Goal: Task Accomplishment & Management: Complete application form

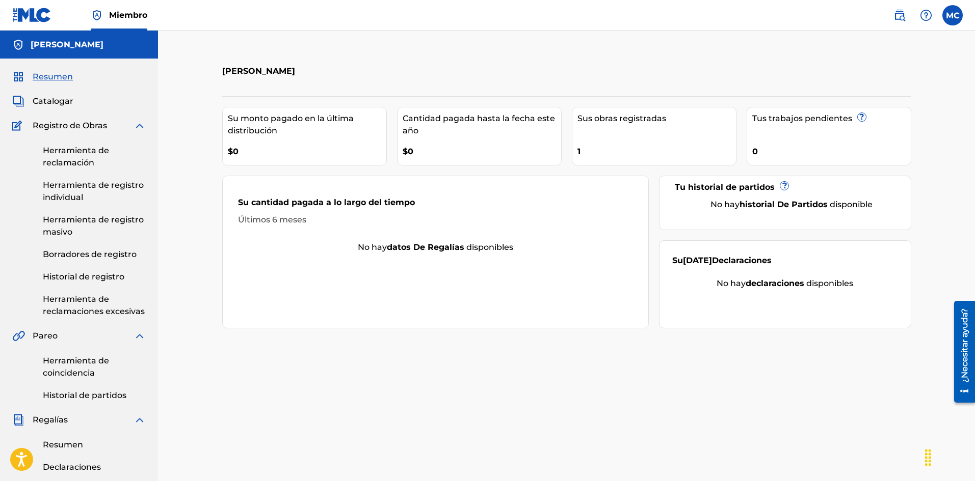
click at [48, 100] on font "Catalogar" at bounding box center [53, 101] width 41 height 10
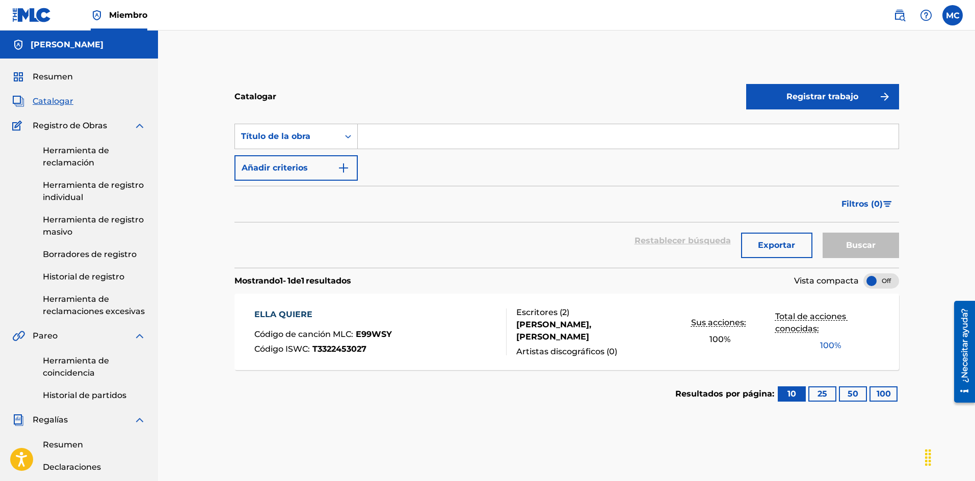
click at [385, 136] on input "Formulario de búsqueda" at bounding box center [628, 136] width 541 height 24
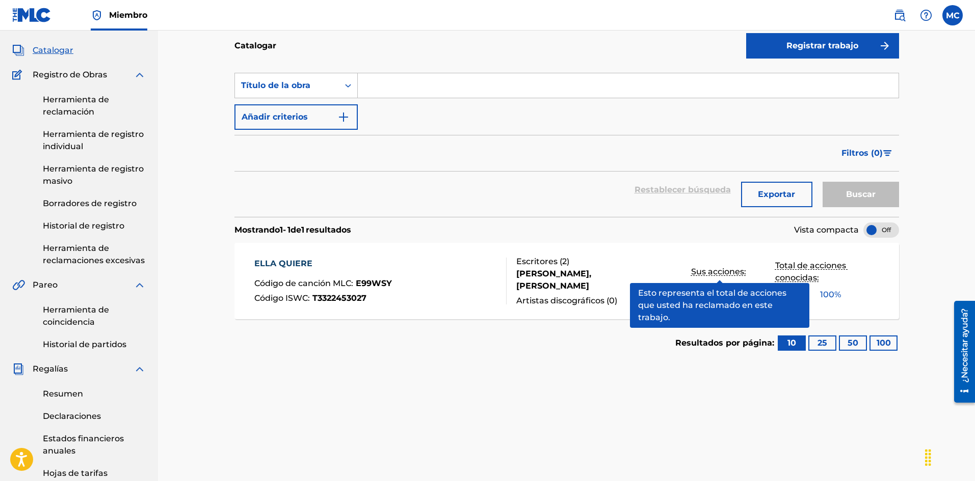
scroll to position [102, 0]
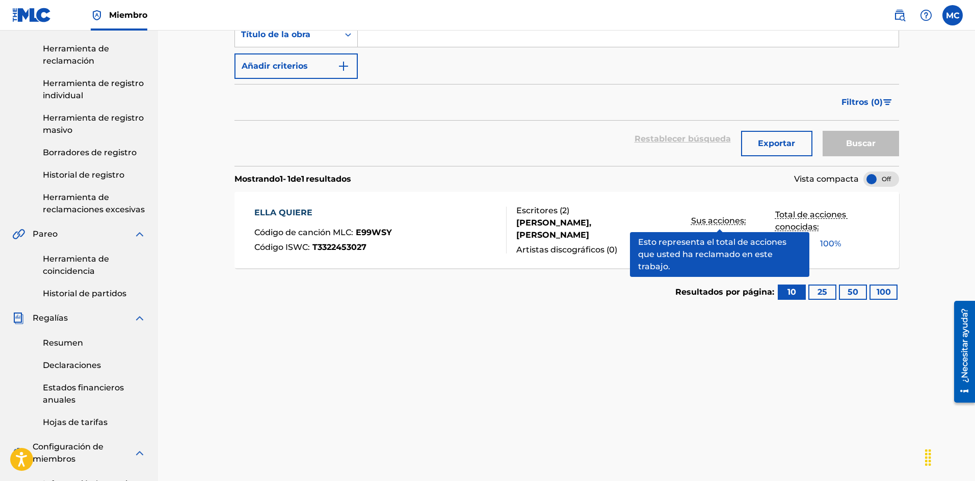
click at [677, 343] on div "Catalogar Registrar trabajo Búsqueda con criterios bb87c287-bc60-4c20-8451-56a8…" at bounding box center [566, 291] width 713 height 675
click at [608, 308] on section "Resultados por página: 10 25 50 100" at bounding box center [566, 292] width 664 height 48
click at [548, 162] on div "Restablecer búsqueda Exportar Buscar" at bounding box center [566, 143] width 664 height 45
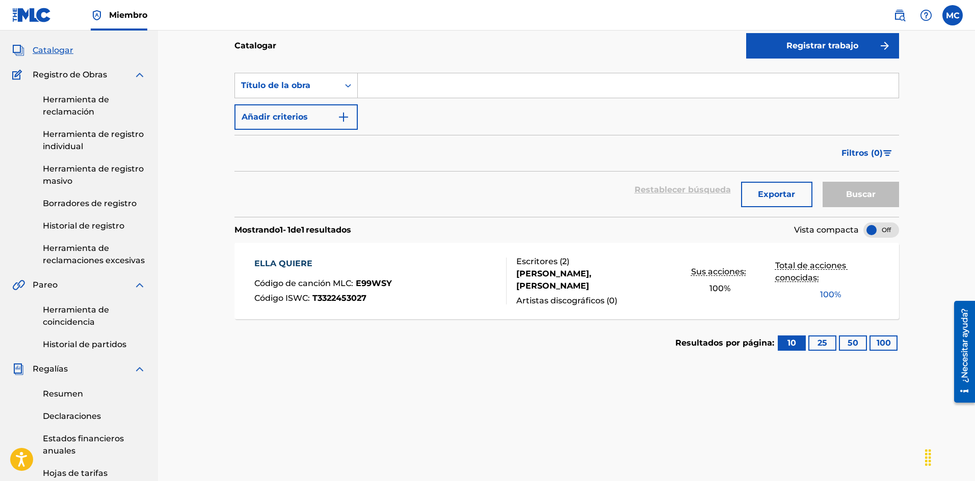
scroll to position [0, 0]
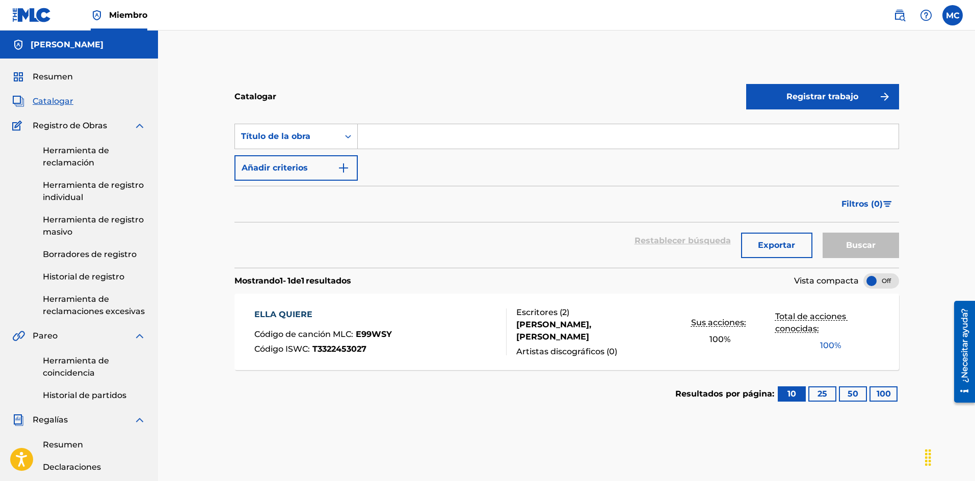
click at [334, 173] on button "Añadir criterios" at bounding box center [295, 167] width 123 height 25
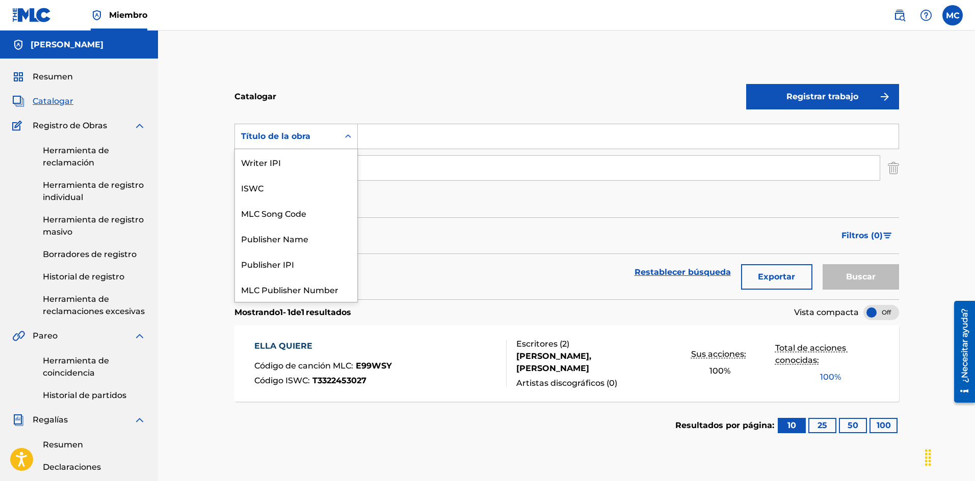
click at [344, 143] on div "Formulario de búsqueda" at bounding box center [348, 136] width 18 height 18
click at [343, 94] on div "Catalogar" at bounding box center [490, 97] width 512 height 30
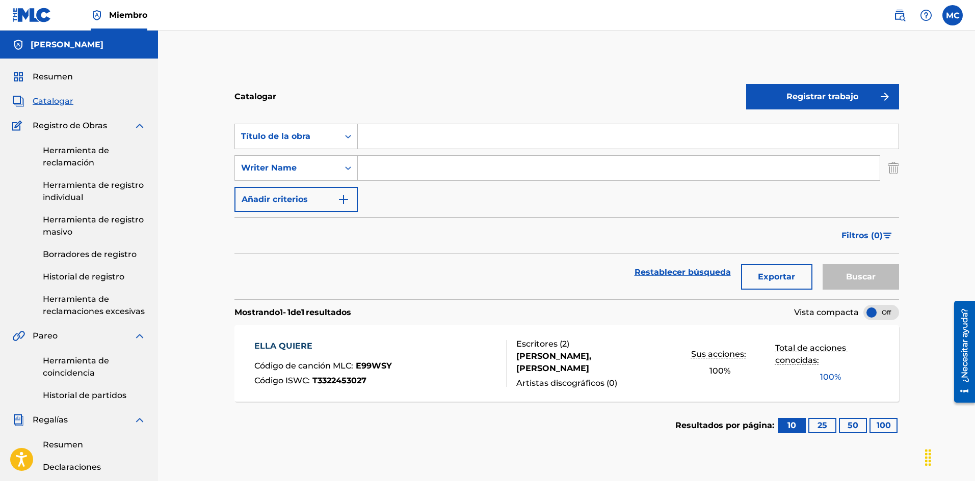
click at [803, 101] on font "Registrar trabajo" at bounding box center [822, 97] width 72 height 12
click at [798, 129] on link "Individual" at bounding box center [822, 130] width 153 height 24
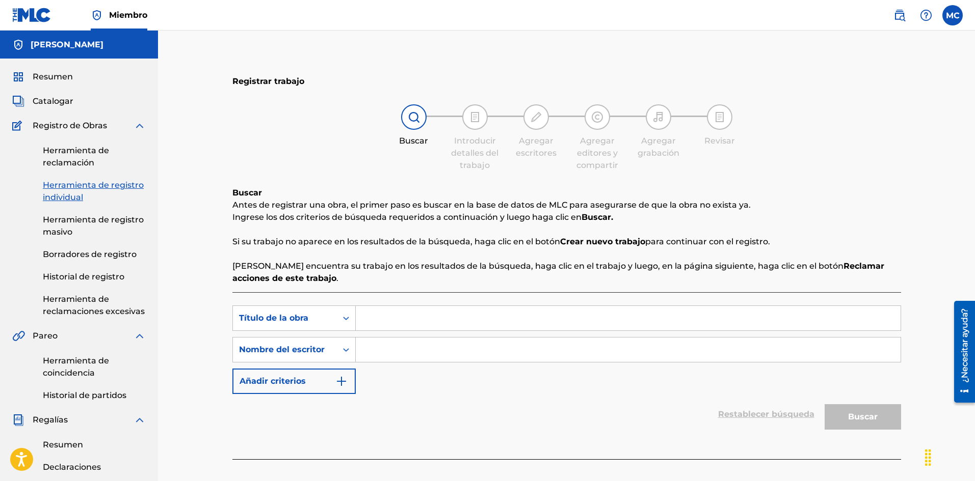
click at [26, 13] on img at bounding box center [31, 15] width 39 height 15
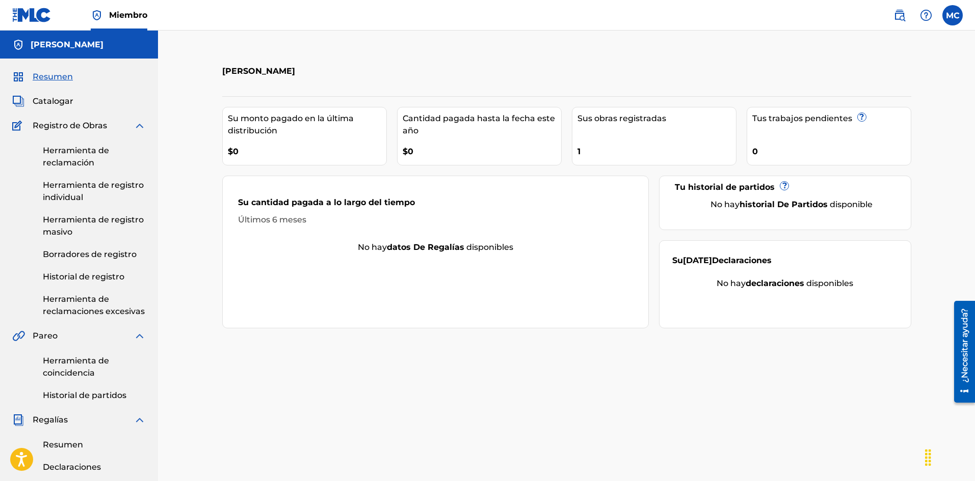
click at [40, 45] on font "[PERSON_NAME]" at bounding box center [67, 45] width 73 height 10
click at [63, 97] on font "Catalogar" at bounding box center [53, 101] width 41 height 10
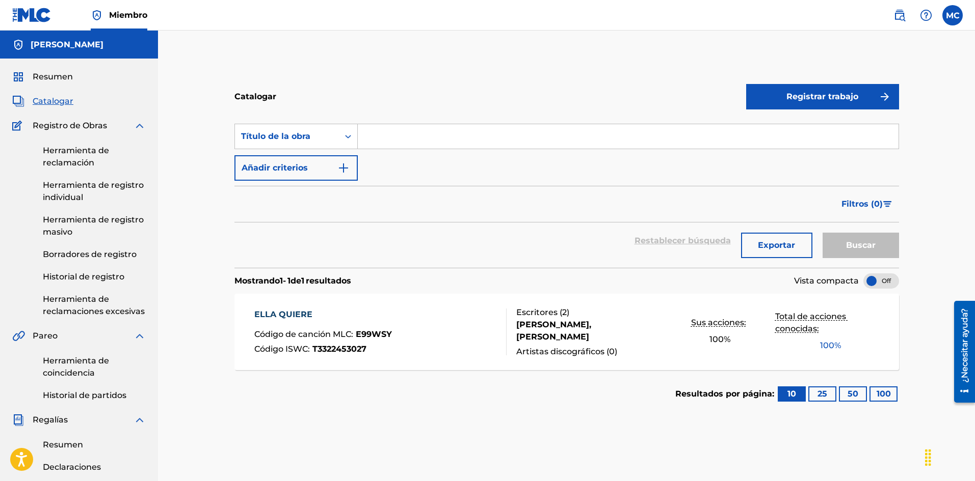
click at [392, 140] on input "Formulario de búsqueda" at bounding box center [628, 136] width 541 height 24
type input "TOA"
click at [346, 164] on img "Formulario de búsqueda" at bounding box center [343, 168] width 12 height 12
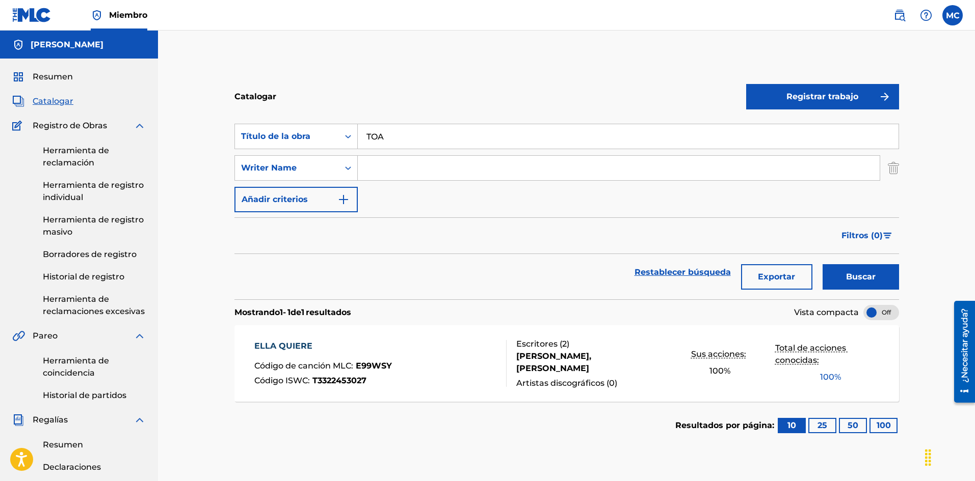
click at [410, 176] on input "Formulario de búsqueda" at bounding box center [619, 168] width 522 height 24
type input "[PERSON_NAME] [PERSON_NAME]"
click at [346, 203] on img "Formulario de búsqueda" at bounding box center [343, 200] width 12 height 12
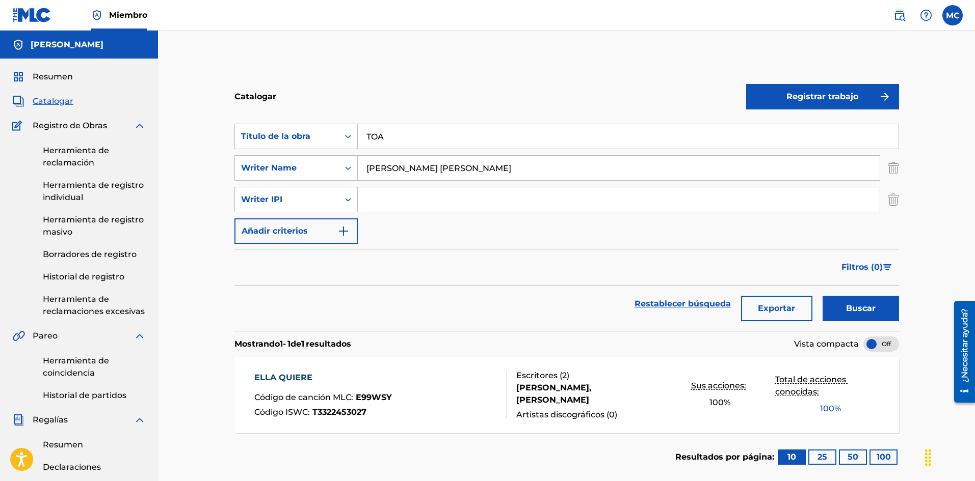
click at [513, 171] on input "[PERSON_NAME] [PERSON_NAME]" at bounding box center [619, 168] width 522 height 24
click at [345, 233] on img "Formulario de búsqueda" at bounding box center [343, 231] width 12 height 12
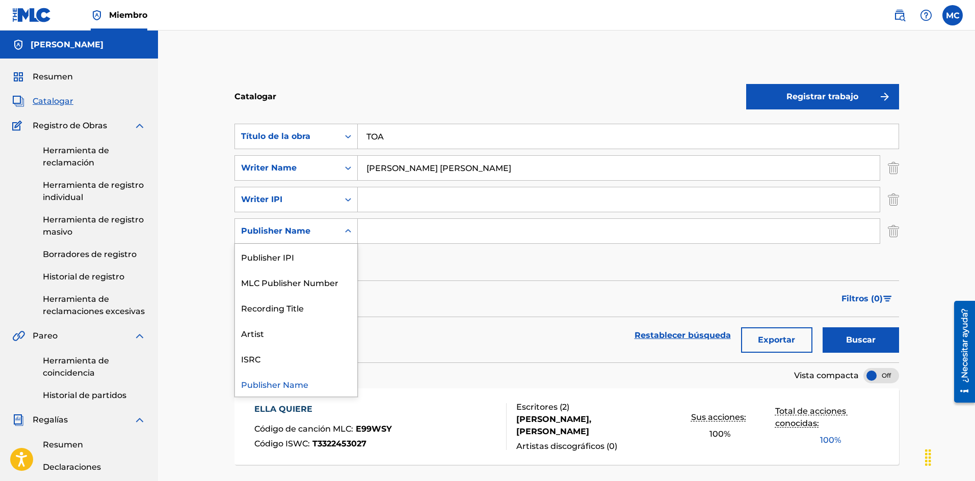
click at [345, 233] on icon "Formulario de búsqueda" at bounding box center [348, 231] width 10 height 10
click at [398, 263] on div "Búsqueda con criterios bb87c287-bc60-4c20-8451-56a84569e456 Título de la obra T…" at bounding box center [566, 200] width 664 height 152
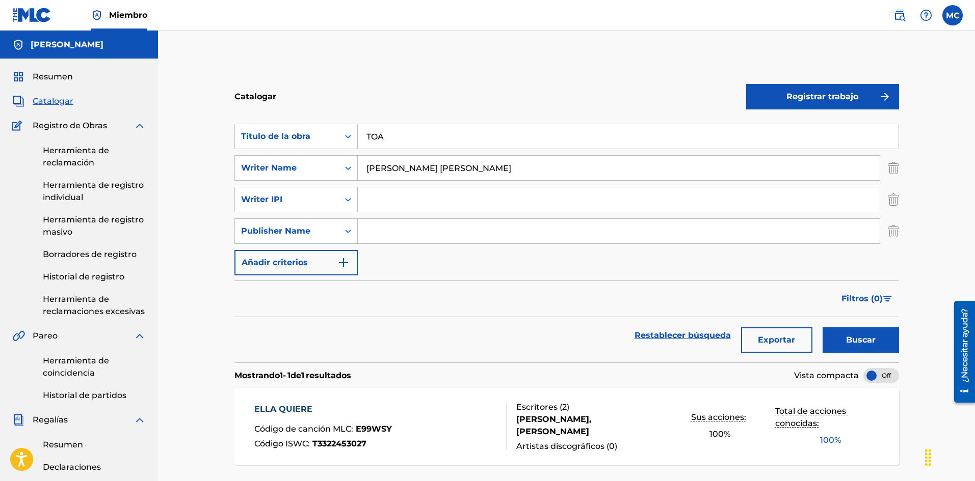
click at [343, 263] on img "Formulario de búsqueda" at bounding box center [343, 263] width 12 height 12
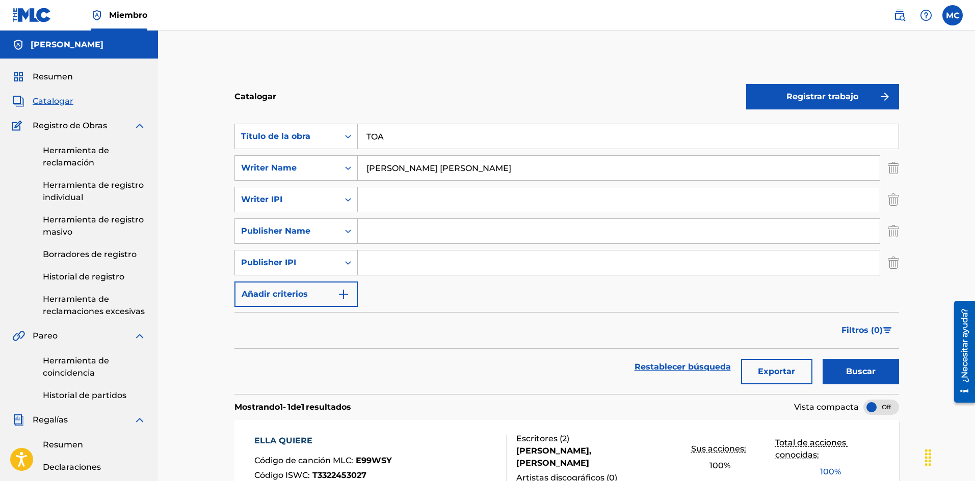
click at [350, 294] on button "Añadir criterios" at bounding box center [295, 294] width 123 height 25
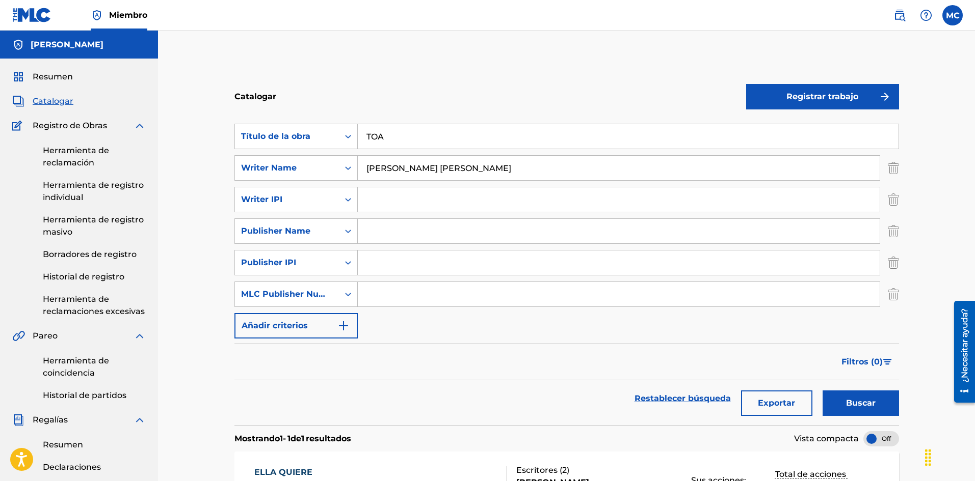
click at [348, 322] on img "Formulario de búsqueda" at bounding box center [343, 326] width 12 height 12
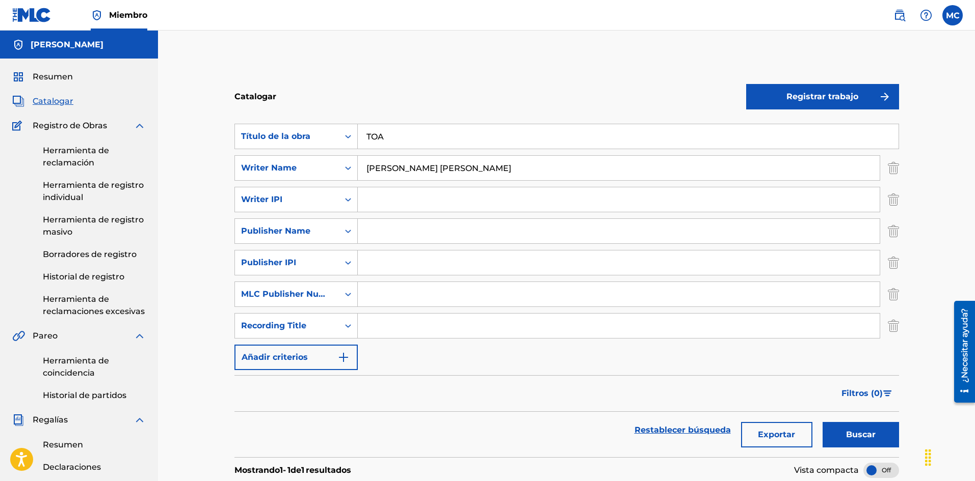
click at [343, 355] on img "Formulario de búsqueda" at bounding box center [343, 358] width 12 height 12
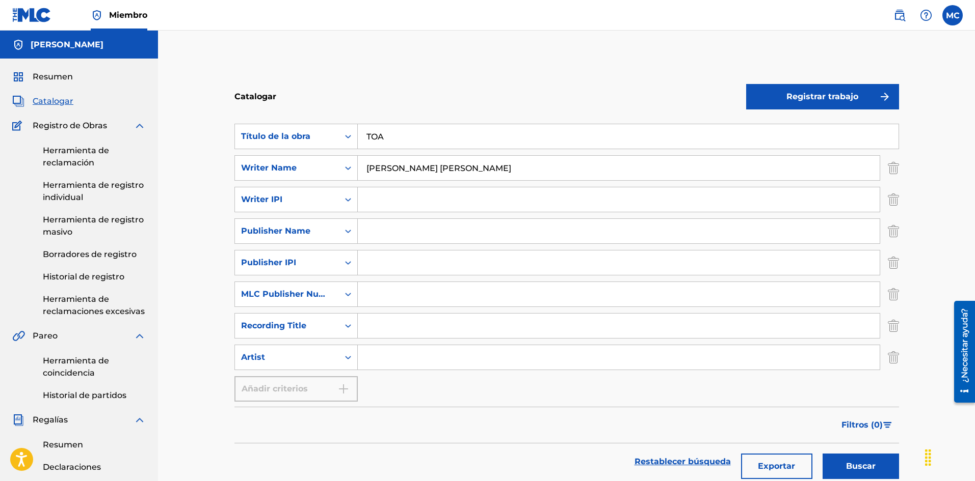
click at [341, 392] on div "Añadir criterios" at bounding box center [295, 389] width 123 height 25
click at [32, 47] on font "[PERSON_NAME]" at bounding box center [67, 45] width 73 height 10
click at [16, 47] on img at bounding box center [18, 45] width 12 height 12
click at [43, 77] on font "Resumen" at bounding box center [53, 77] width 40 height 10
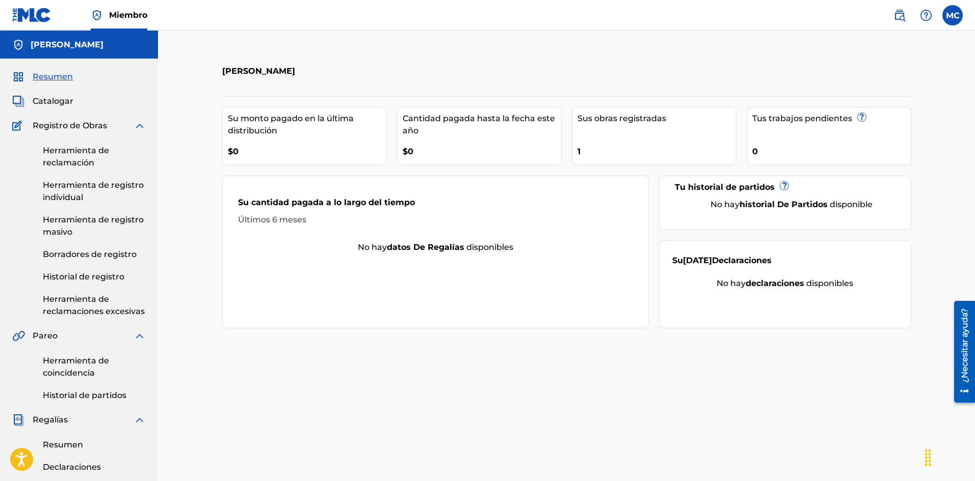
click at [96, 159] on link "Herramienta de reclamación" at bounding box center [94, 157] width 103 height 24
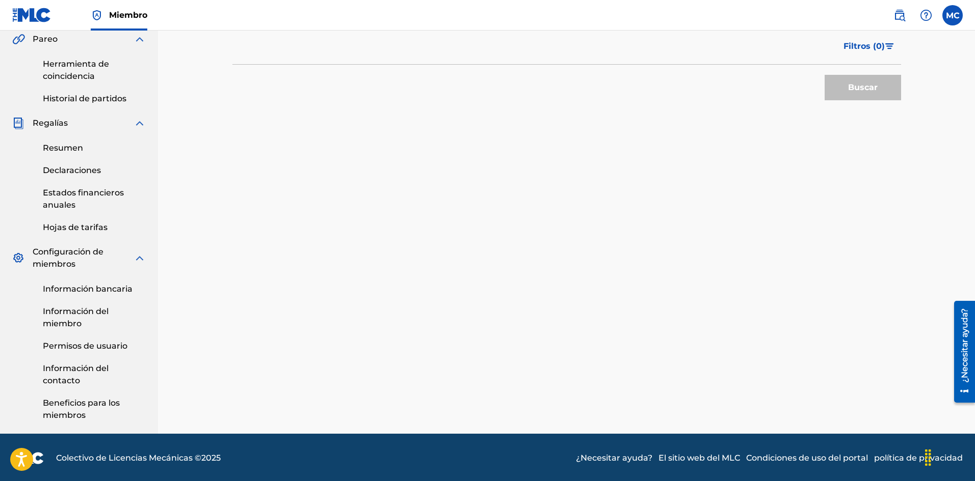
scroll to position [299, 0]
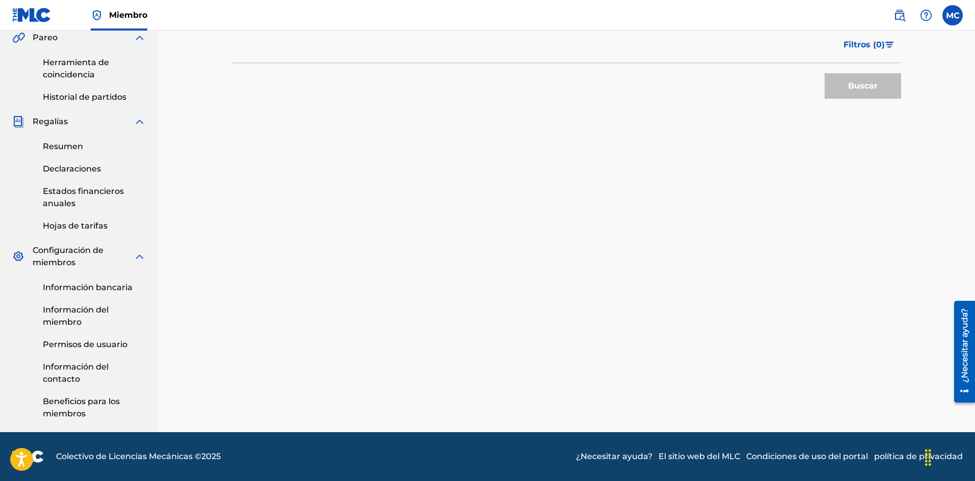
click at [19, 15] on img at bounding box center [31, 15] width 39 height 15
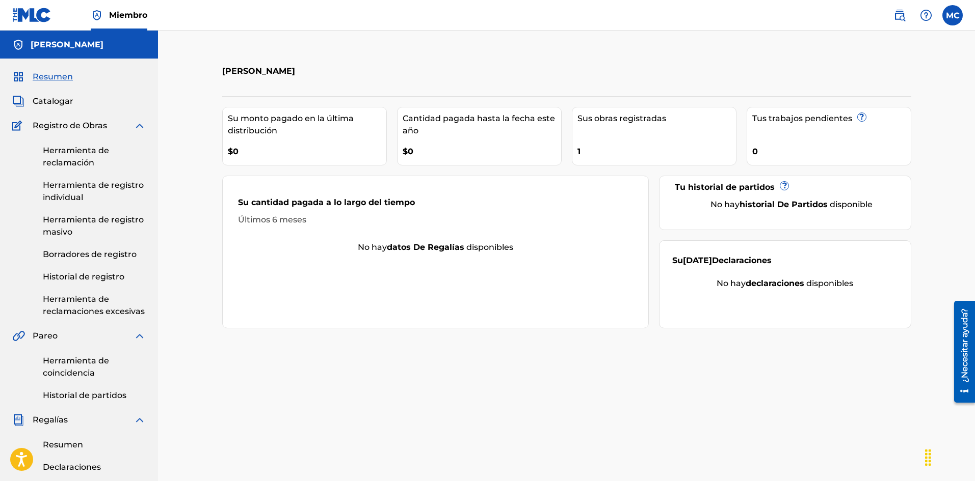
click at [100, 225] on link "Herramienta de registro masivo" at bounding box center [94, 226] width 103 height 24
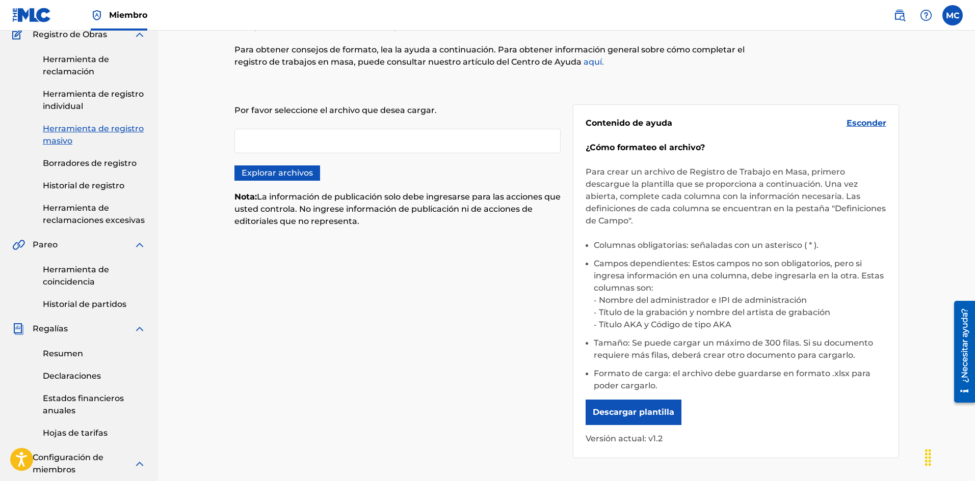
scroll to position [92, 0]
click at [77, 229] on div "Resumen Catalogar Registro de Obras Herramienta de reclamación Herramienta de r…" at bounding box center [79, 302] width 158 height 673
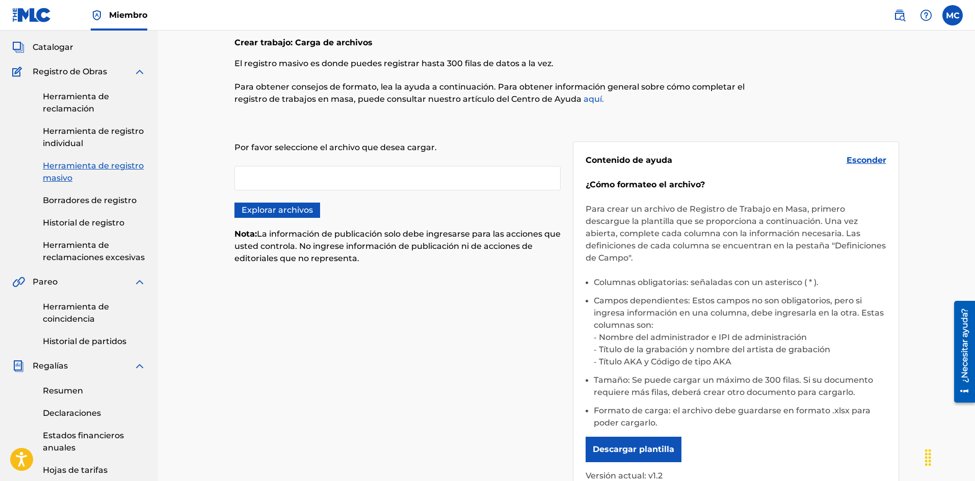
scroll to position [0, 0]
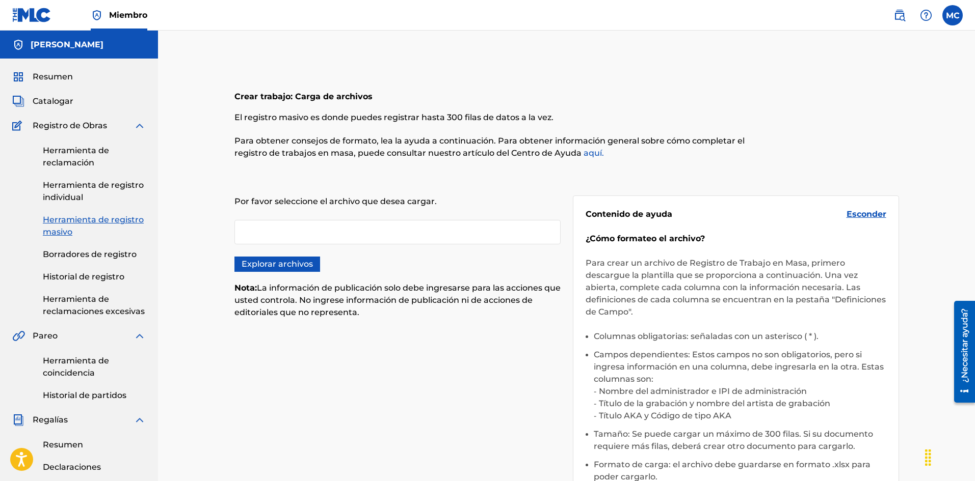
click at [64, 195] on font "Herramienta de registro individual" at bounding box center [93, 191] width 101 height 22
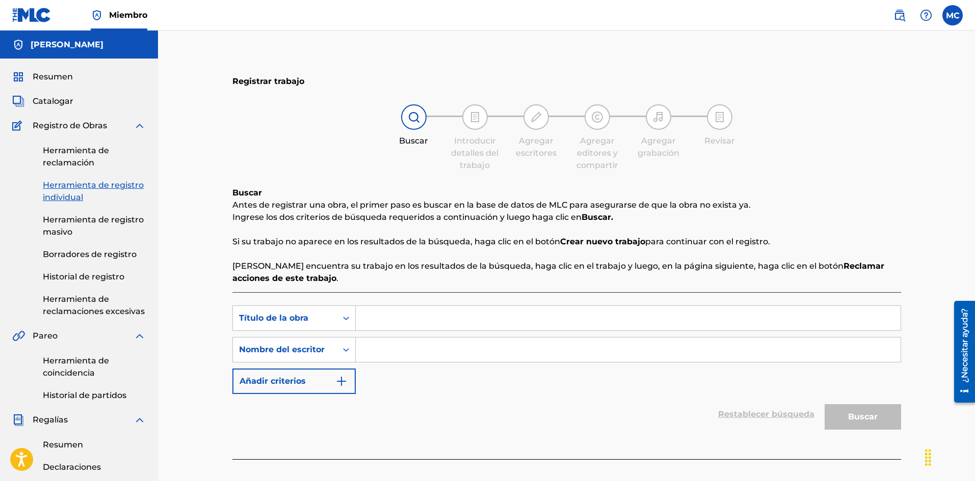
click at [70, 154] on font "Herramienta de reclamación" at bounding box center [76, 157] width 66 height 22
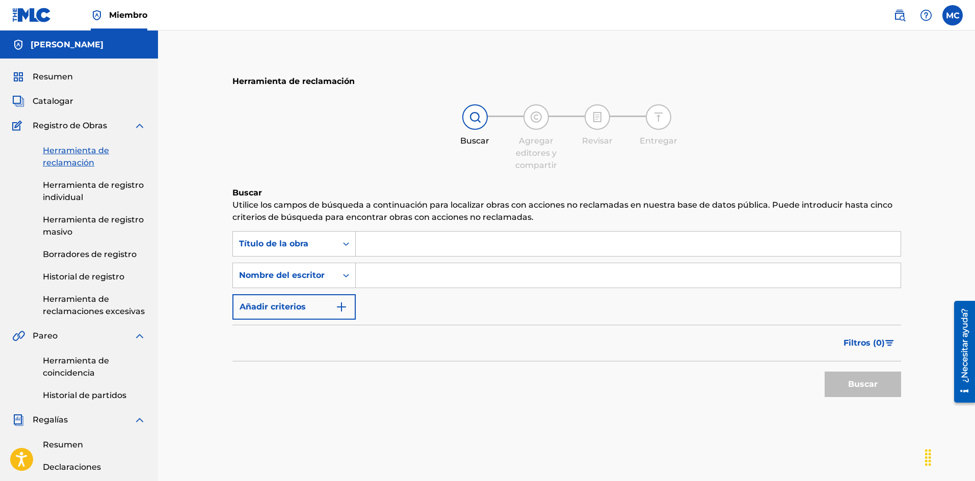
click at [58, 103] on font "Catalogar" at bounding box center [53, 101] width 41 height 10
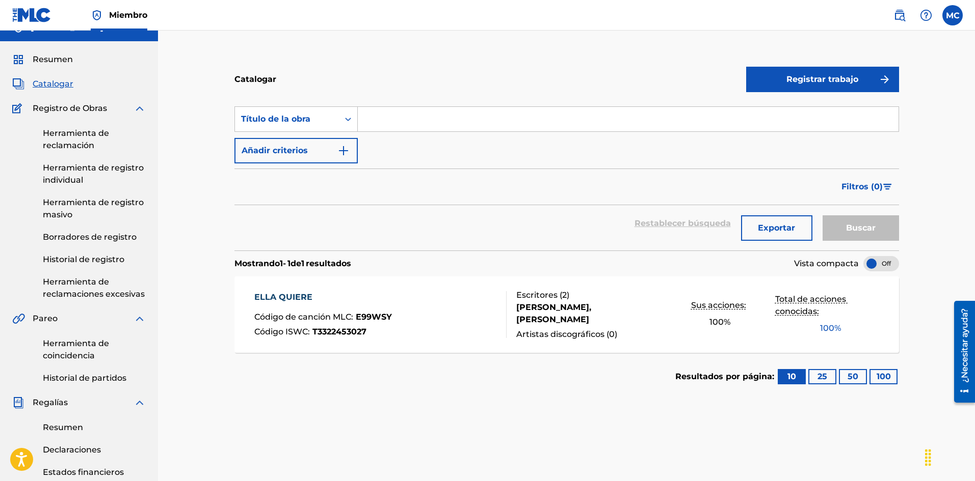
scroll to position [16, 0]
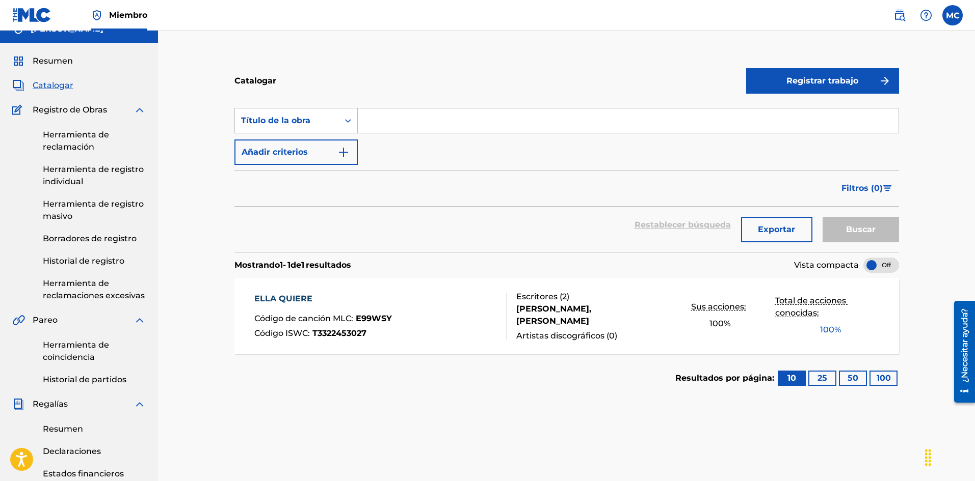
click at [339, 154] on img "Formulario de búsqueda" at bounding box center [343, 152] width 12 height 12
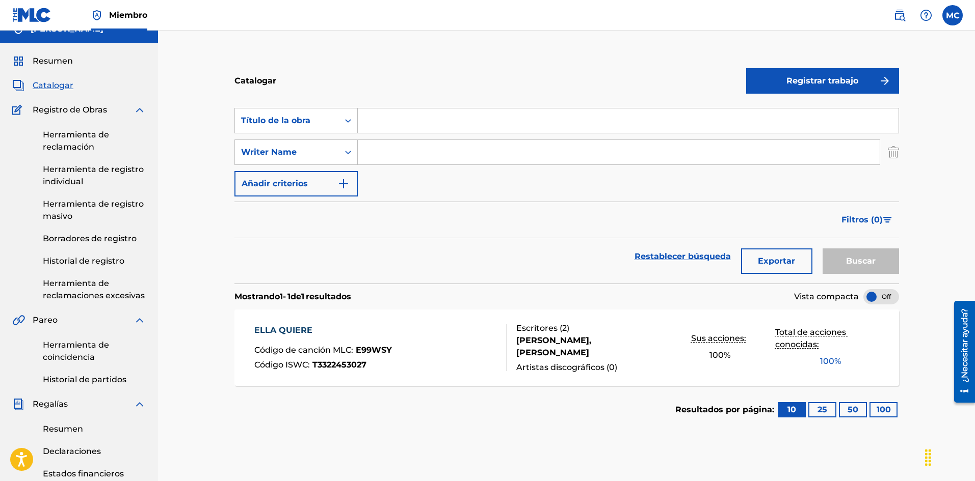
click at [335, 195] on button "Añadir criterios" at bounding box center [295, 183] width 123 height 25
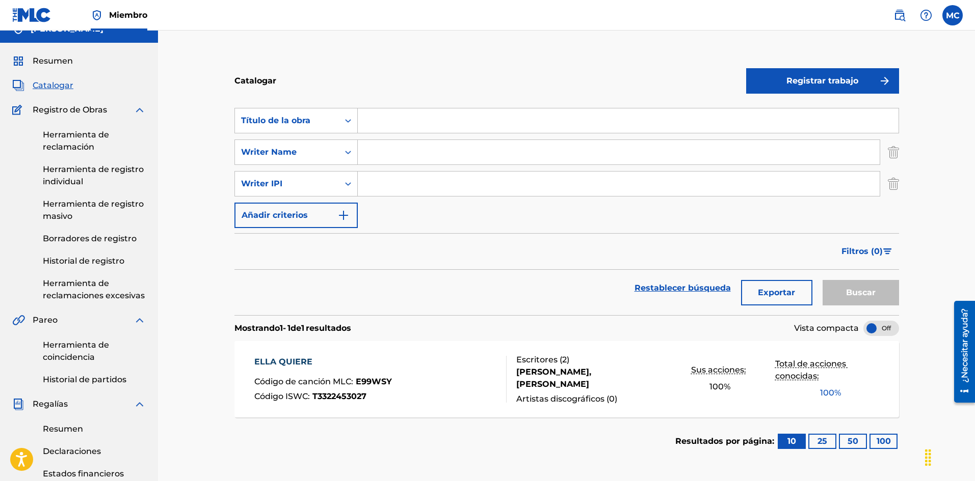
click at [345, 218] on img "Formulario de búsqueda" at bounding box center [343, 215] width 12 height 12
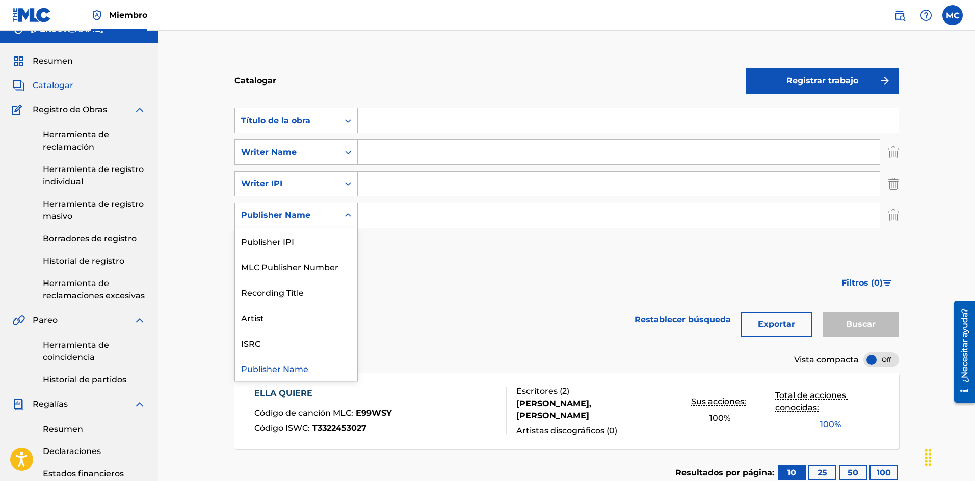
click at [345, 218] on icon "Formulario de búsqueda" at bounding box center [348, 215] width 10 height 10
click at [403, 240] on div "Búsqueda con criterios bb87c287-bc60-4c20-8451-56a84569e456 Título de la obra S…" at bounding box center [566, 184] width 664 height 152
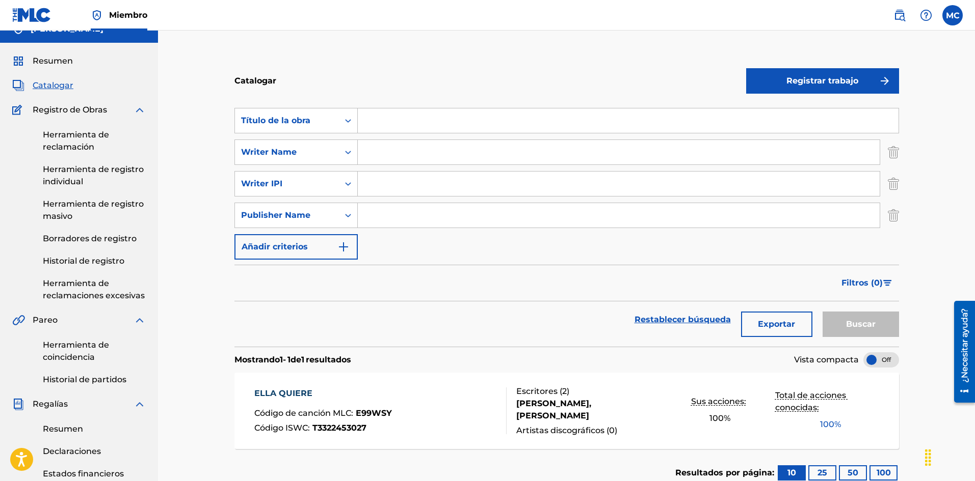
click at [341, 249] on img "Formulario de búsqueda" at bounding box center [343, 247] width 12 height 12
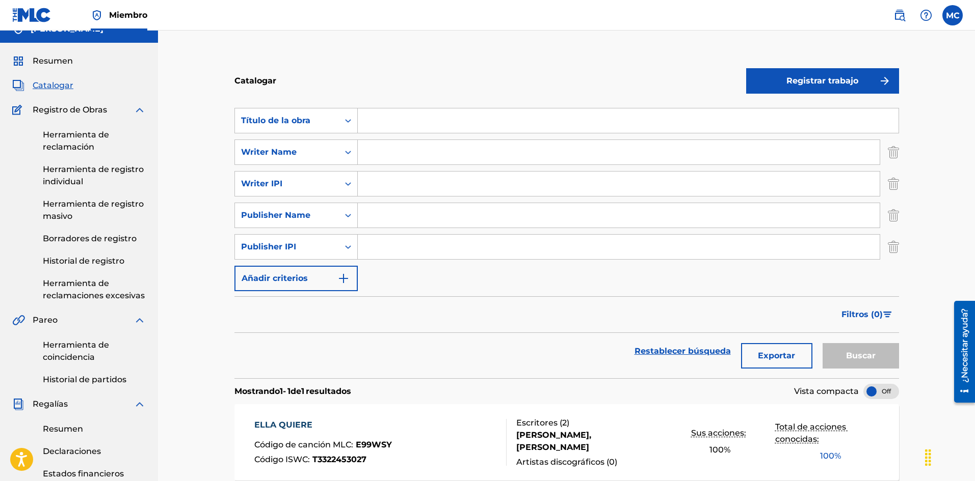
click at [341, 249] on div "Formulario de búsqueda" at bounding box center [348, 247] width 18 height 18
click at [391, 278] on div "Búsqueda con criterios bb87c287-bc60-4c20-8451-56a84569e456 Título de la obra S…" at bounding box center [566, 199] width 664 height 183
click at [349, 279] on img "Formulario de búsqueda" at bounding box center [343, 279] width 12 height 12
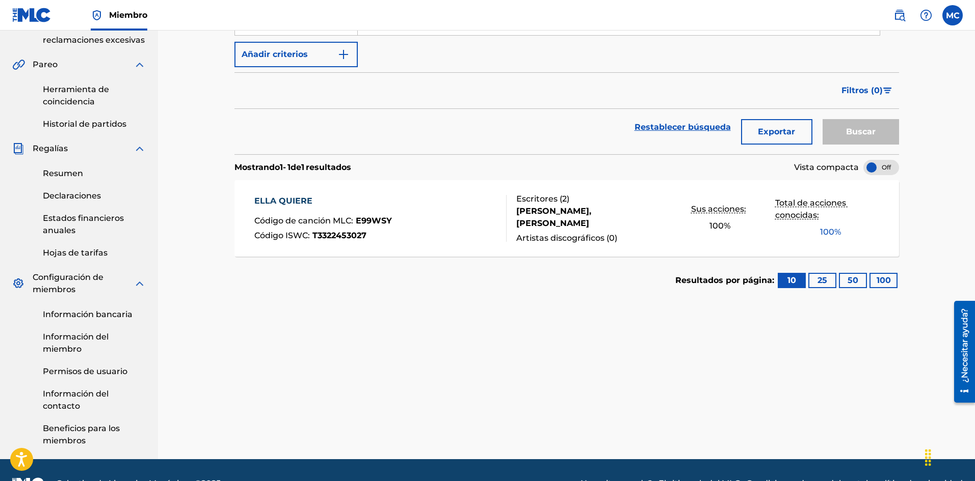
scroll to position [299, 0]
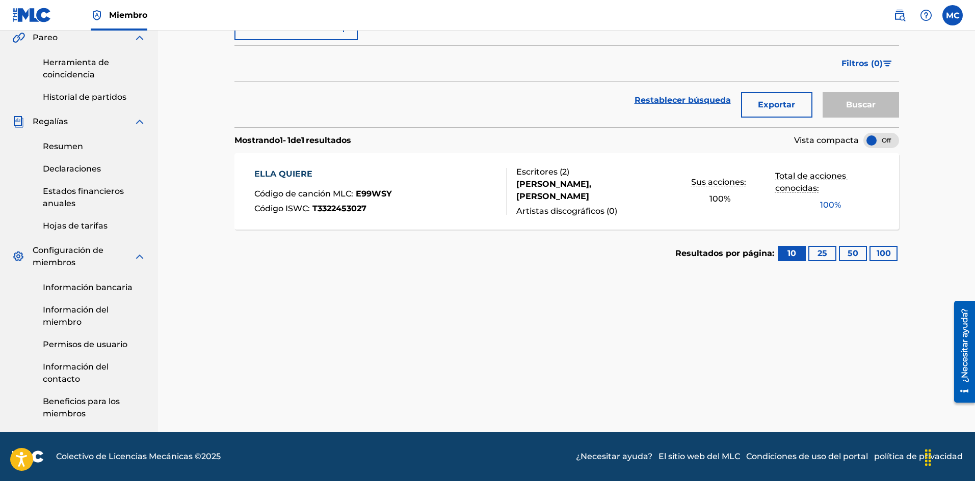
click at [401, 181] on div "ELLA QUIERE Código de canción MLC : E99WSY Código ISWC : T3322453027" at bounding box center [380, 191] width 253 height 47
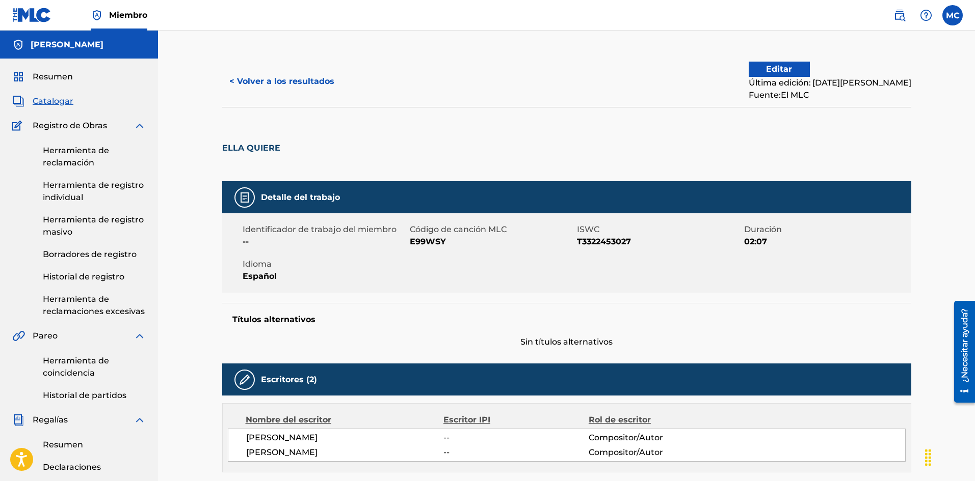
click at [50, 80] on font "Resumen" at bounding box center [53, 77] width 40 height 10
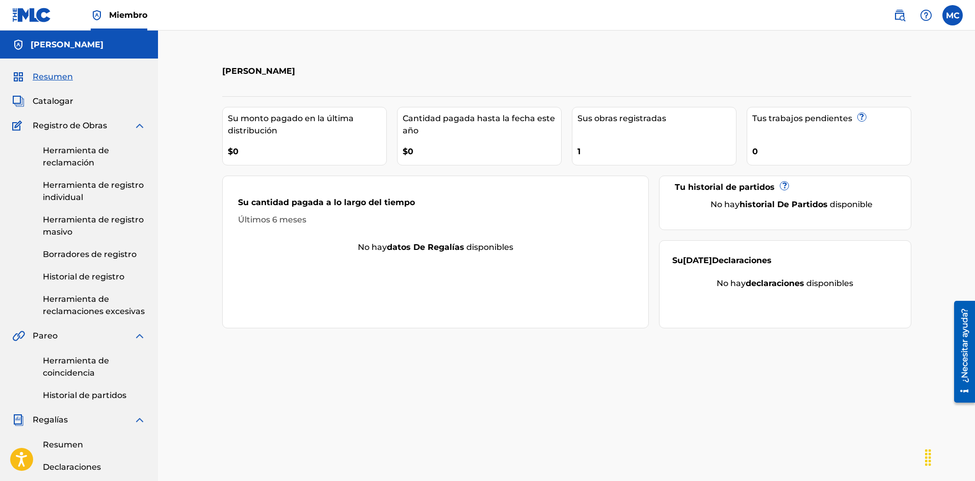
click at [82, 123] on font "Registro de Obras" at bounding box center [70, 126] width 74 height 10
click at [15, 129] on img at bounding box center [18, 126] width 13 height 12
click at [70, 187] on font "Herramienta de registro individual" at bounding box center [93, 191] width 101 height 22
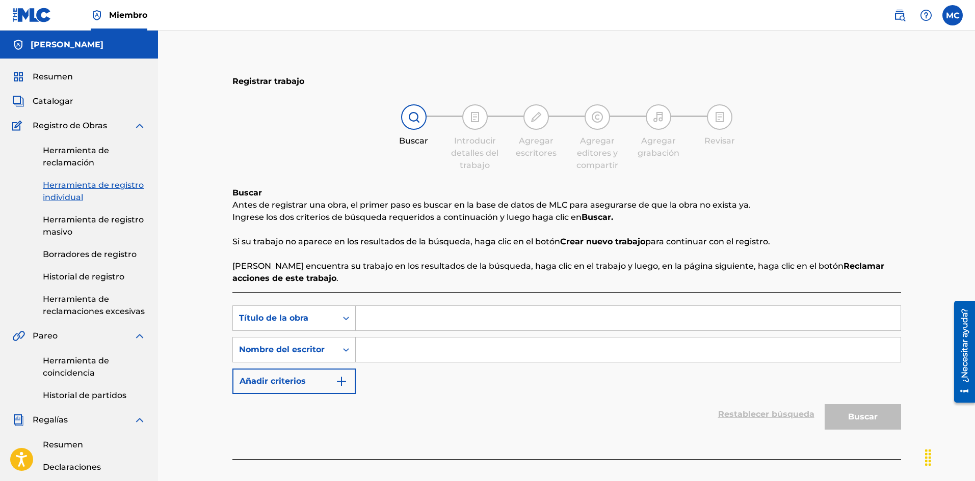
click at [378, 325] on input "Formulario de búsqueda" at bounding box center [628, 318] width 545 height 24
type input "TOA"
click at [367, 353] on input "Formulario de búsqueda" at bounding box center [628, 350] width 545 height 24
type input "[PERSON_NAME] [PERSON_NAME]"
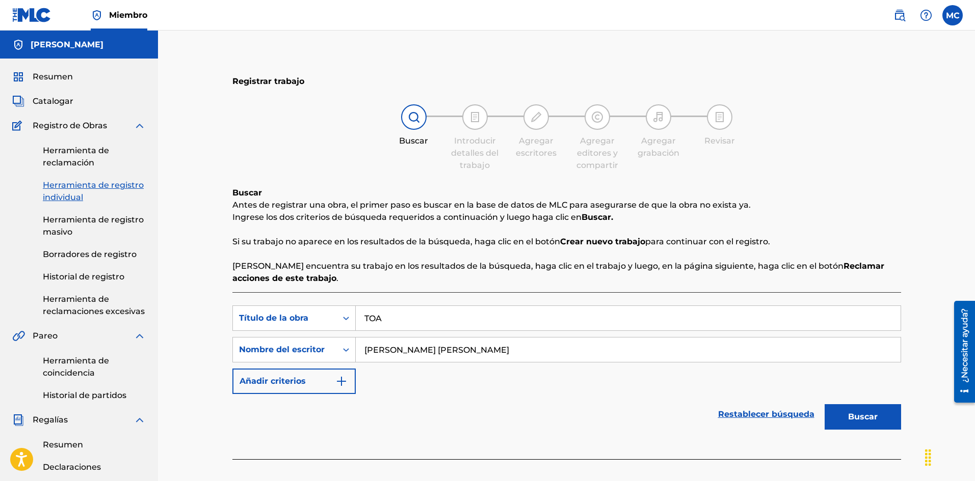
click at [856, 413] on font "Buscar" at bounding box center [863, 417] width 30 height 10
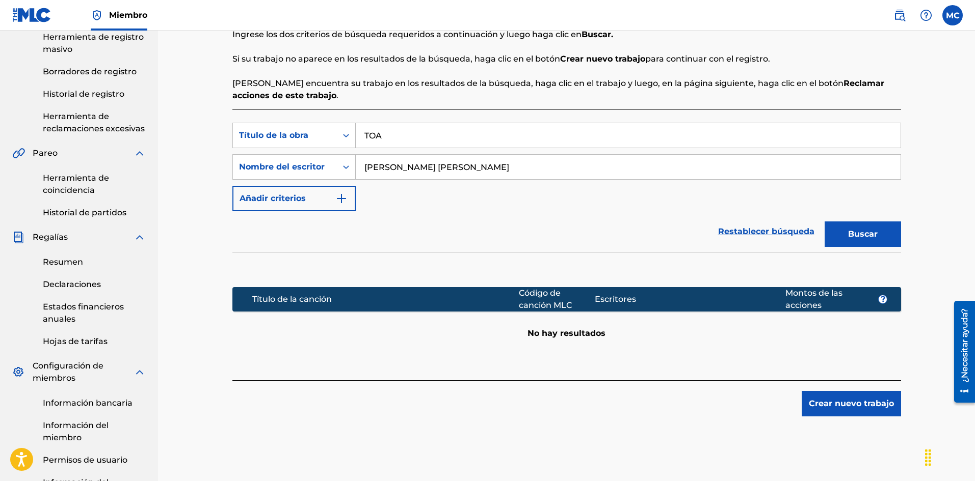
scroll to position [183, 0]
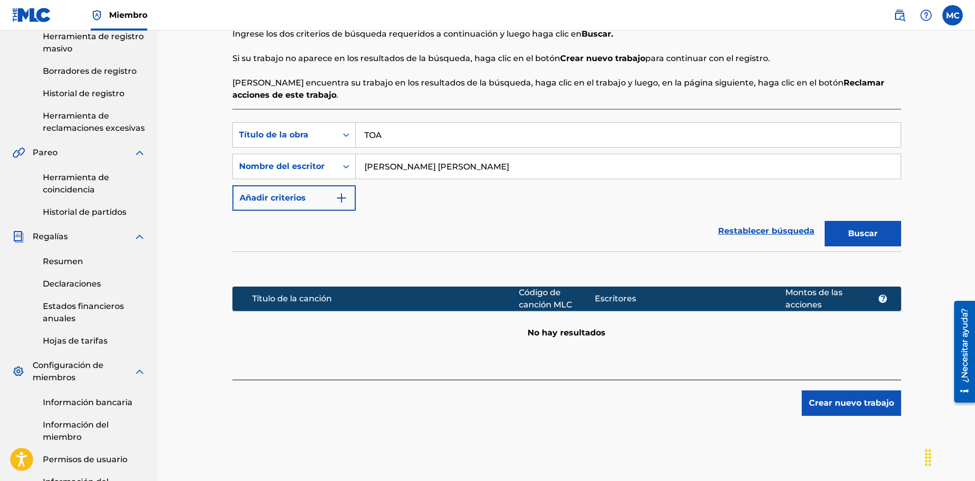
click at [865, 408] on font "Crear nuevo trabajo" at bounding box center [851, 403] width 85 height 12
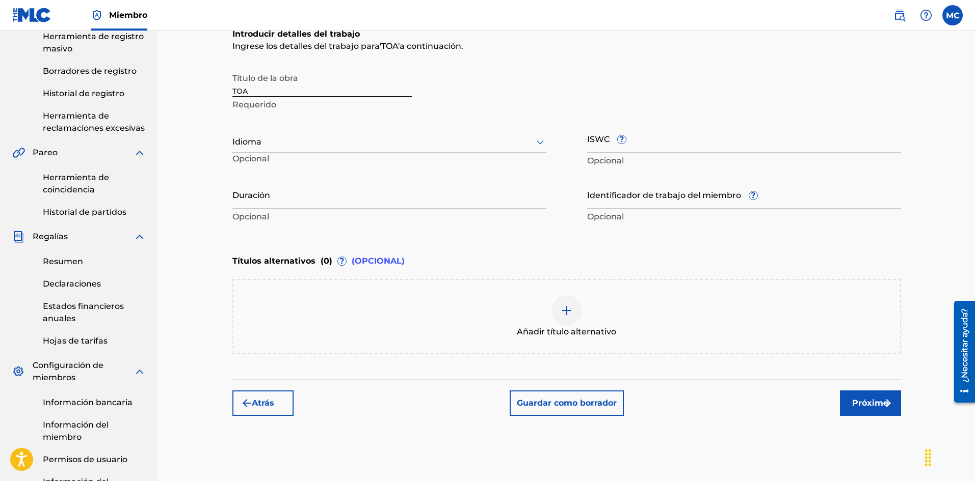
click at [454, 143] on div at bounding box center [389, 142] width 314 height 13
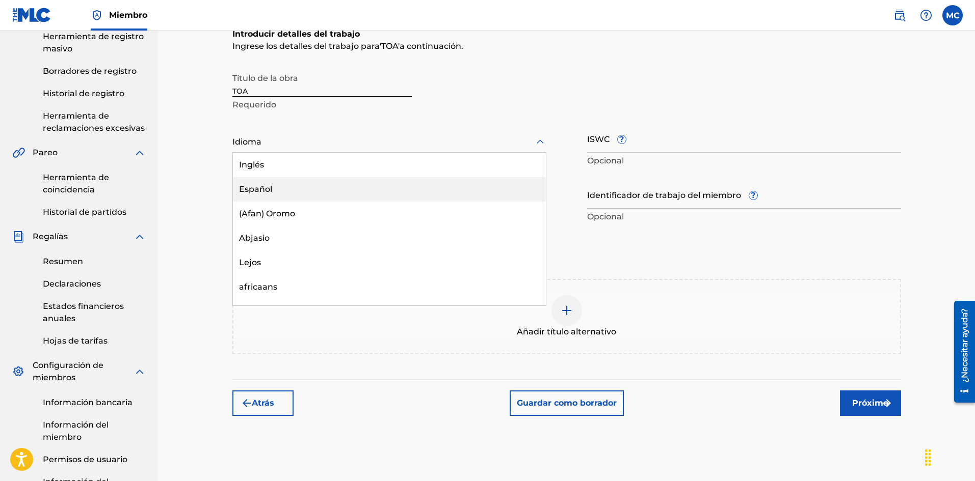
click at [295, 195] on div "Español" at bounding box center [389, 189] width 313 height 24
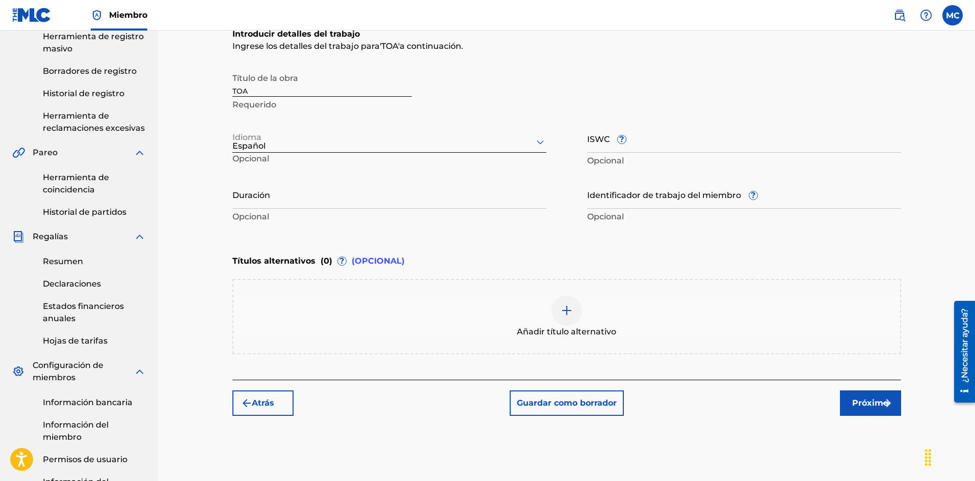
click at [544, 145] on icon at bounding box center [540, 142] width 12 height 12
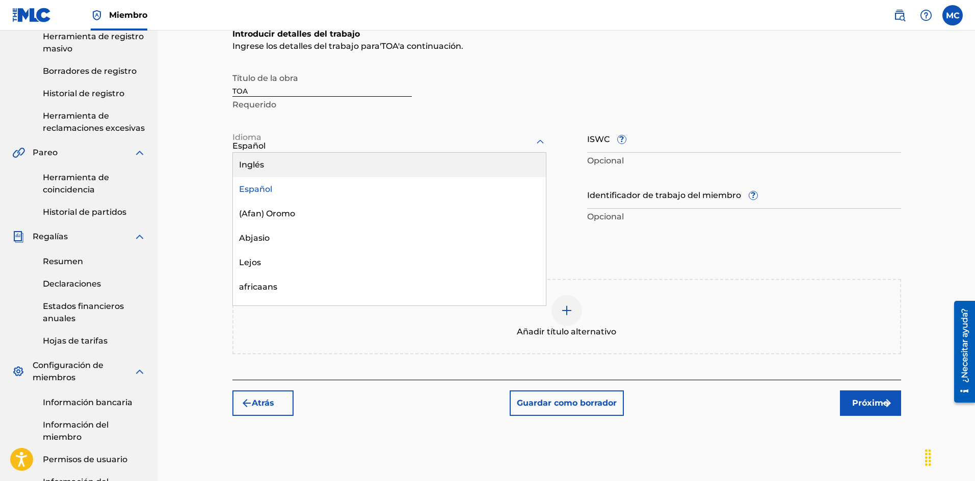
click at [272, 174] on div "Inglés" at bounding box center [389, 165] width 313 height 24
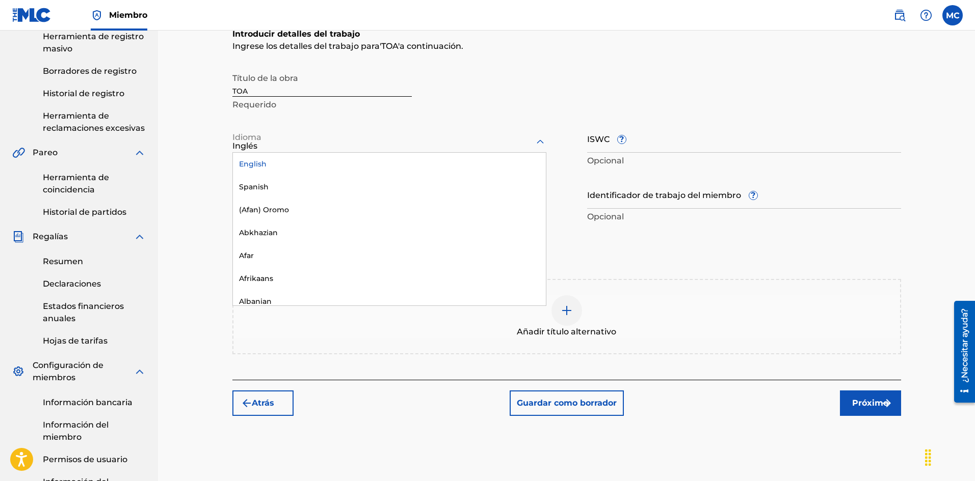
click at [439, 144] on div at bounding box center [389, 142] width 314 height 13
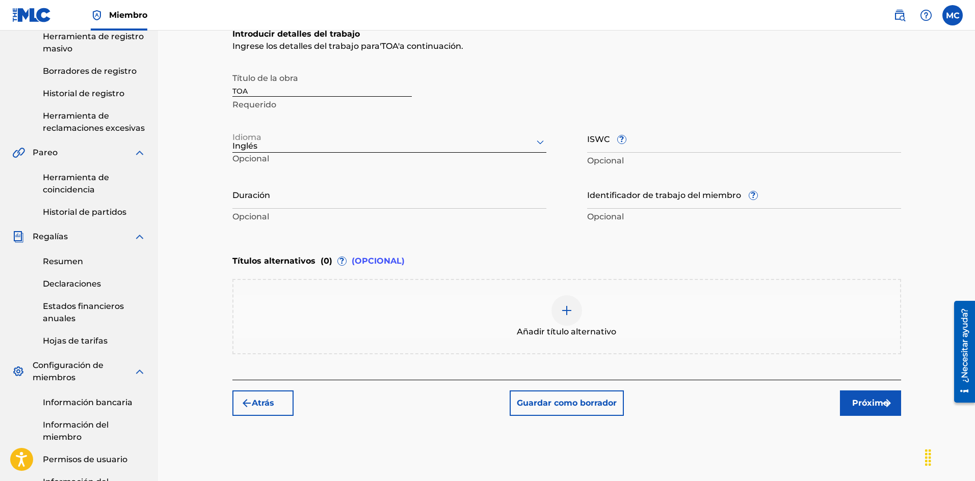
click at [315, 127] on div "Idioma Inglés Opcional" at bounding box center [389, 147] width 314 height 46
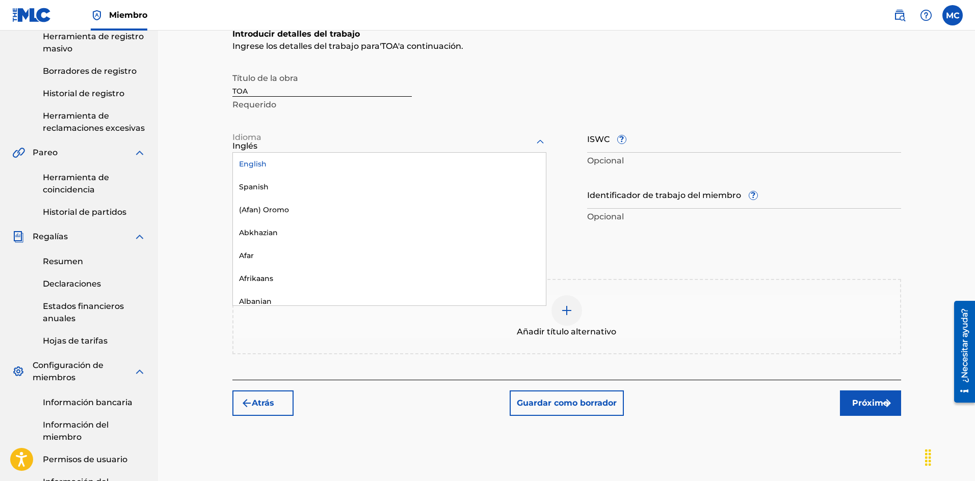
click at [262, 150] on div "Inglés" at bounding box center [389, 146] width 314 height 12
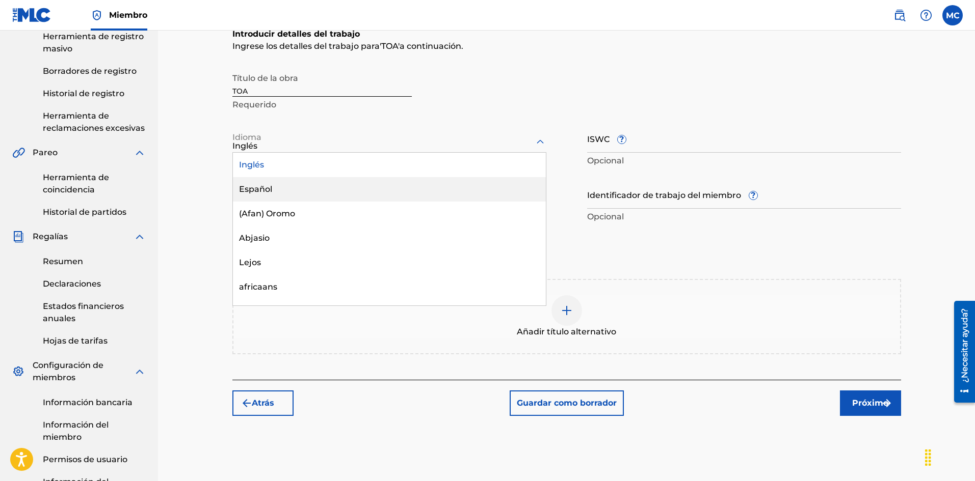
click at [261, 184] on div "Español" at bounding box center [389, 189] width 313 height 24
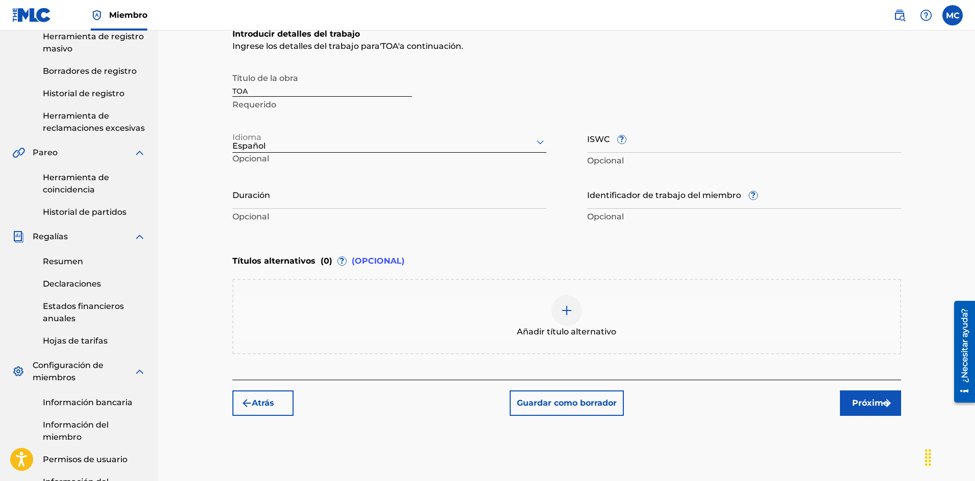
click at [289, 195] on input "Duración" at bounding box center [389, 194] width 314 height 29
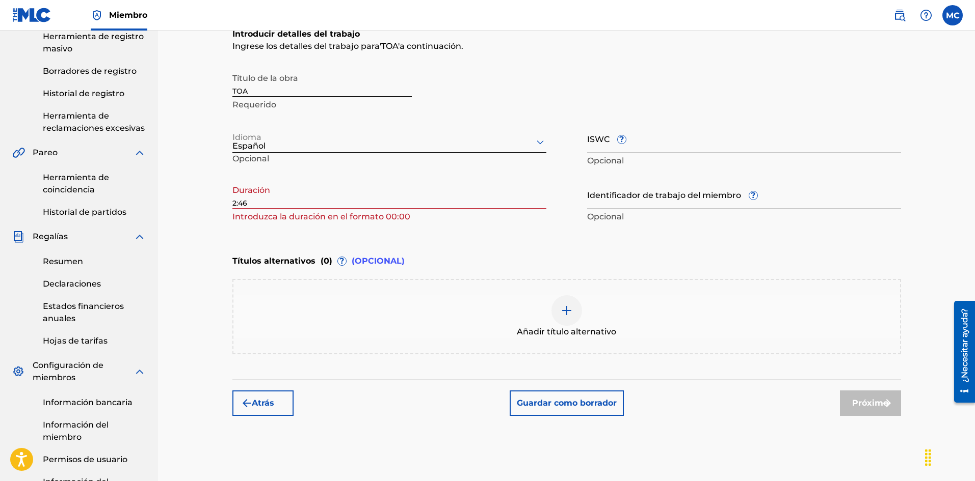
click at [448, 241] on div "Introducir detalles del trabajo [PERSON_NAME] los detalles del trabajo para ' T…" at bounding box center [566, 127] width 668 height 247
click at [232, 207] on input "2:46" at bounding box center [389, 194] width 314 height 29
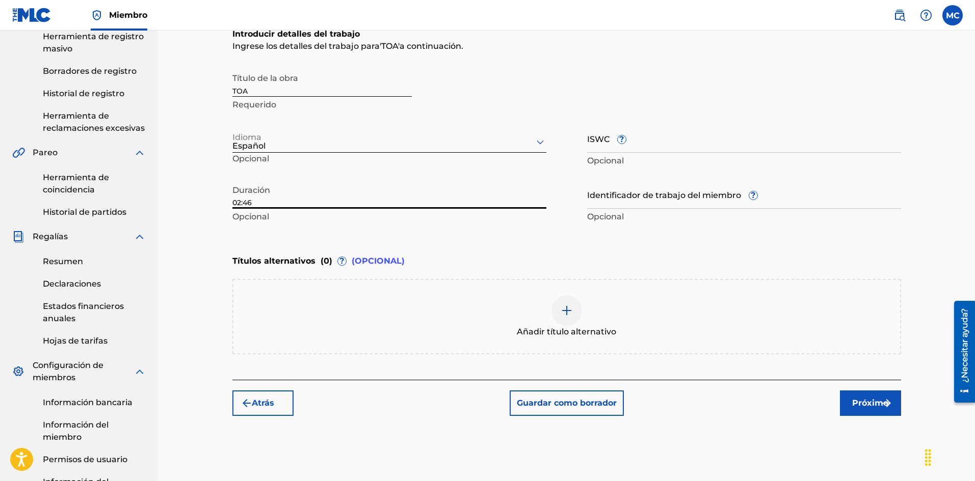
type input "02:46"
click at [268, 211] on p "Opcional" at bounding box center [389, 217] width 314 height 12
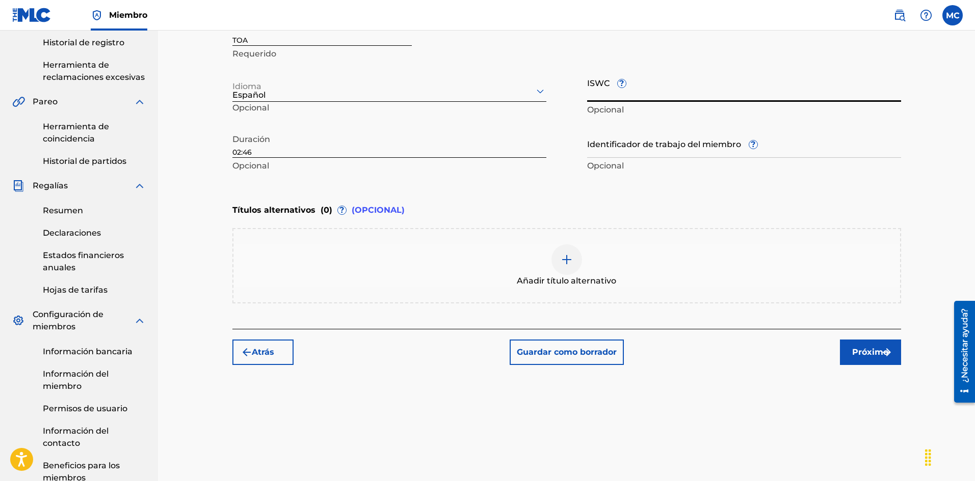
click at [605, 95] on input "ISWC ?" at bounding box center [744, 87] width 314 height 29
click at [873, 355] on font "Próximo" at bounding box center [870, 352] width 36 height 10
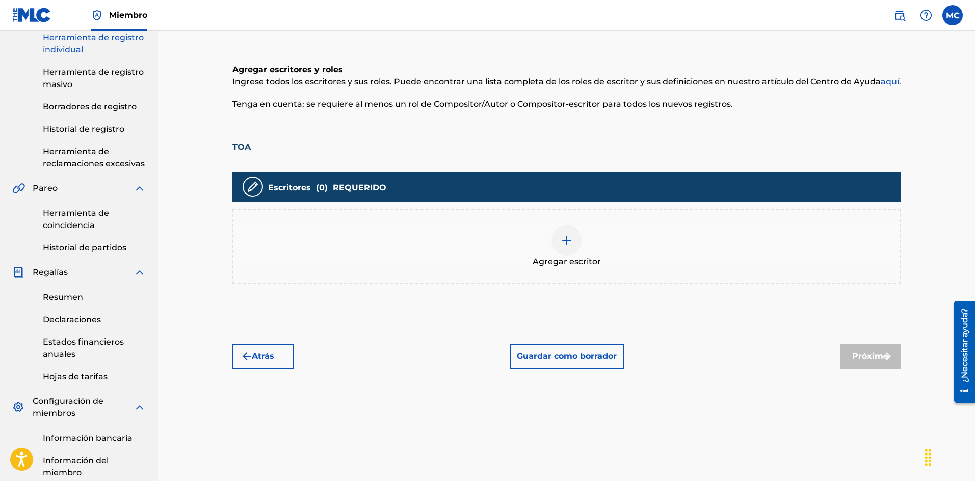
scroll to position [199, 0]
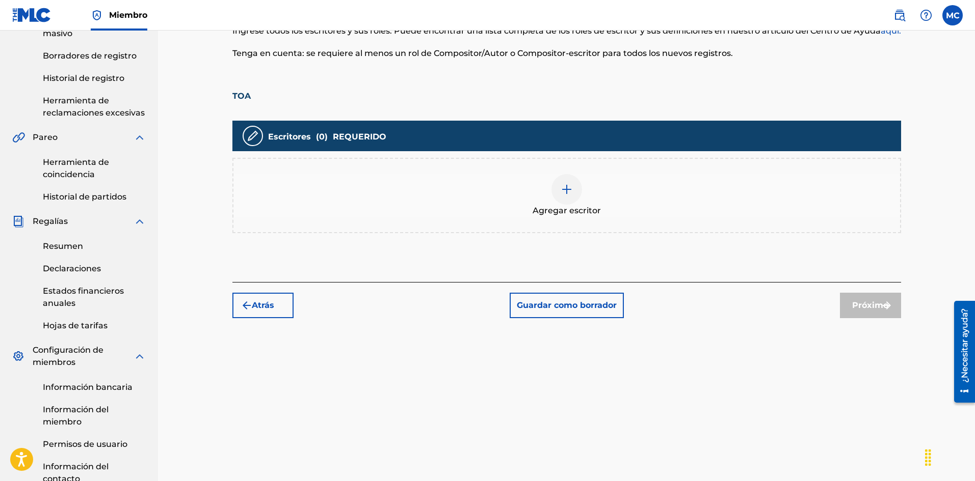
click at [566, 185] on img at bounding box center [566, 189] width 12 height 12
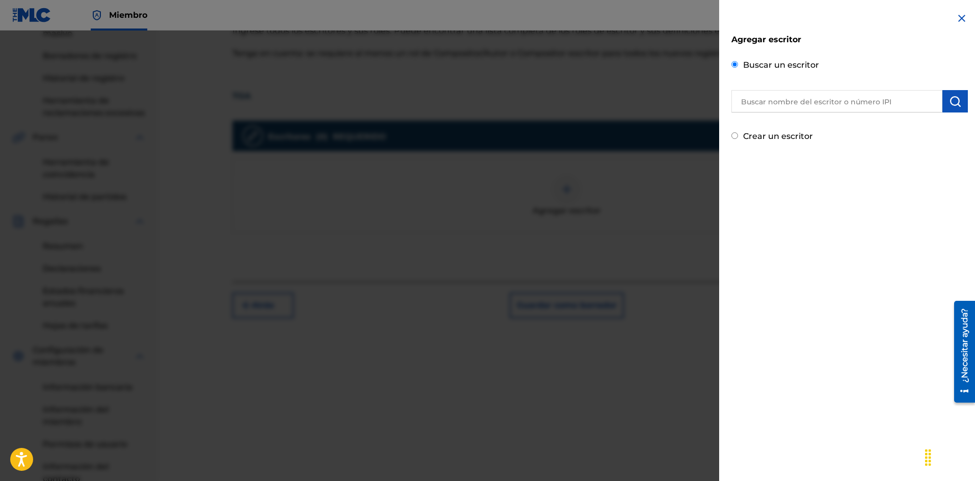
click at [840, 99] on input "text" at bounding box center [836, 101] width 211 height 22
click at [634, 213] on div at bounding box center [487, 271] width 975 height 481
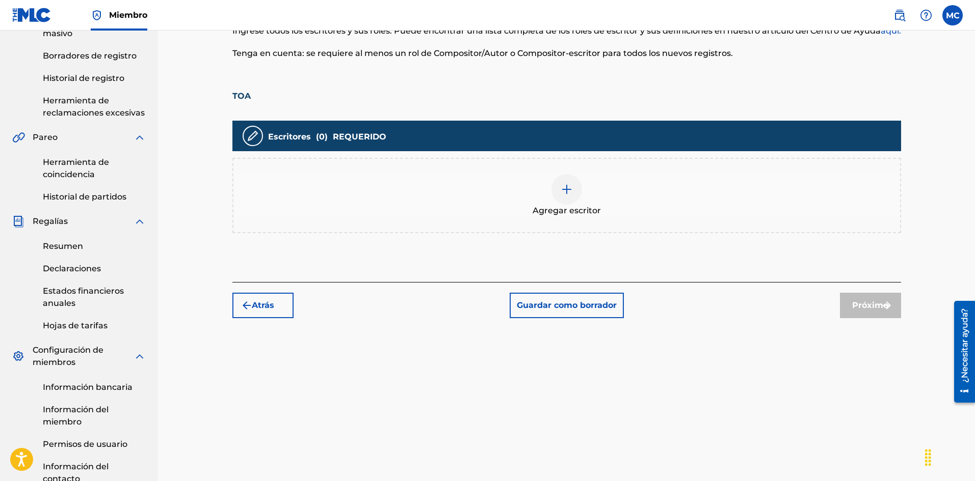
click at [561, 203] on div at bounding box center [566, 189] width 31 height 31
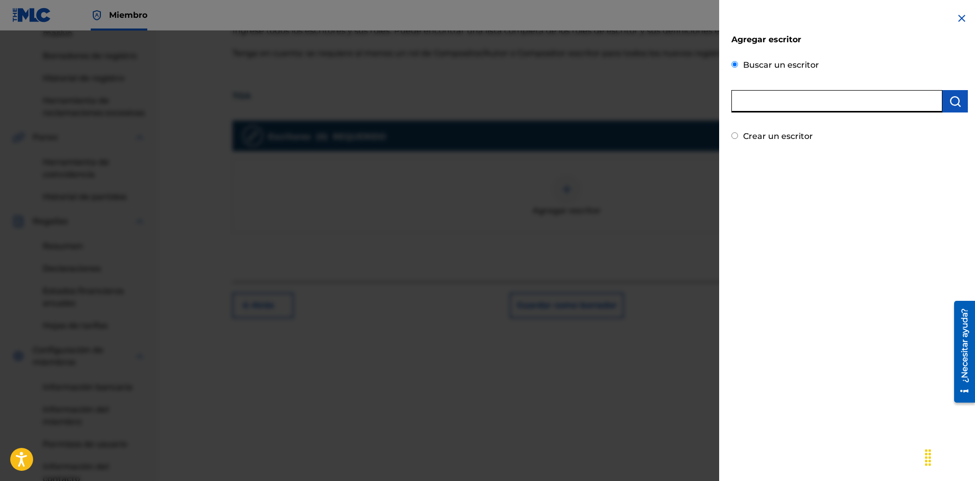
click at [854, 105] on input "text" at bounding box center [836, 101] width 211 height 22
type input "M"
click at [779, 103] on input "text" at bounding box center [836, 101] width 211 height 22
paste input "01149566330"
type input "01149566330"
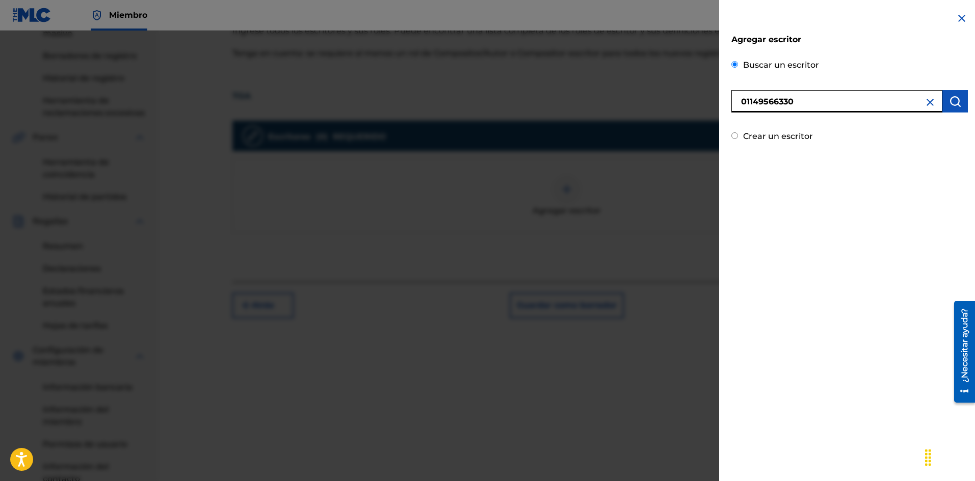
click at [949, 103] on img "submit" at bounding box center [955, 101] width 12 height 12
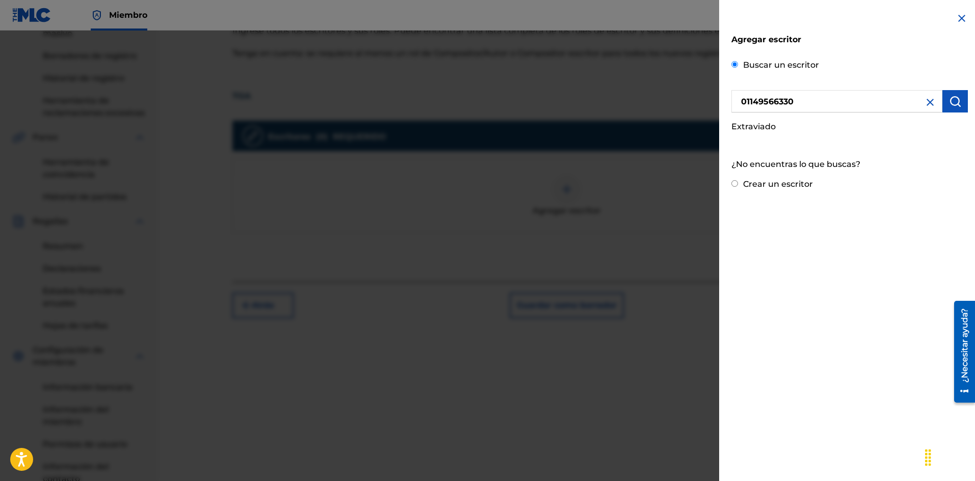
click at [804, 94] on input "01149566330" at bounding box center [836, 101] width 211 height 22
click at [742, 100] on input "01149566330" at bounding box center [836, 101] width 211 height 22
drag, startPoint x: 819, startPoint y: 101, endPoint x: 682, endPoint y: 106, distance: 136.6
click at [684, 106] on div "Agregar escritor Buscar un escritor 01149566330 Extraviado ¿No encuentras lo qu…" at bounding box center [487, 256] width 975 height 451
click at [737, 183] on input "Crear un escritor" at bounding box center [734, 183] width 7 height 7
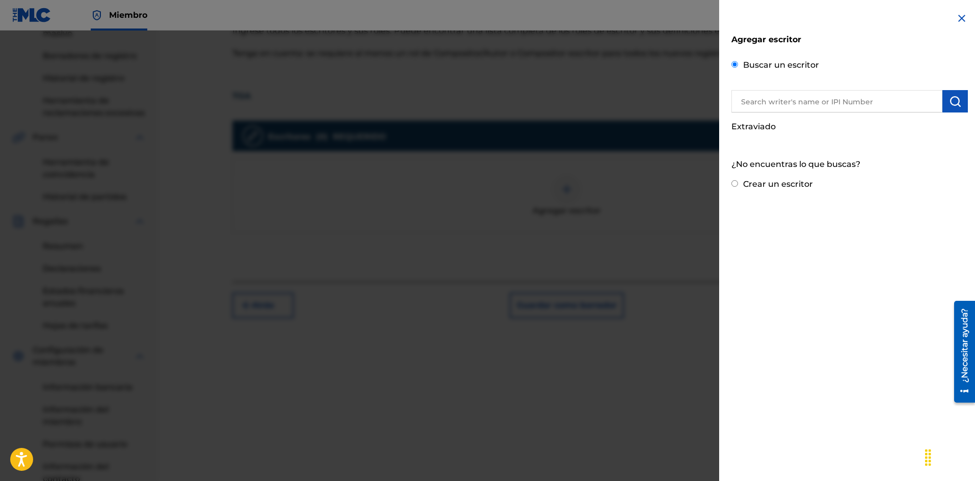
radio input "false"
radio input "true"
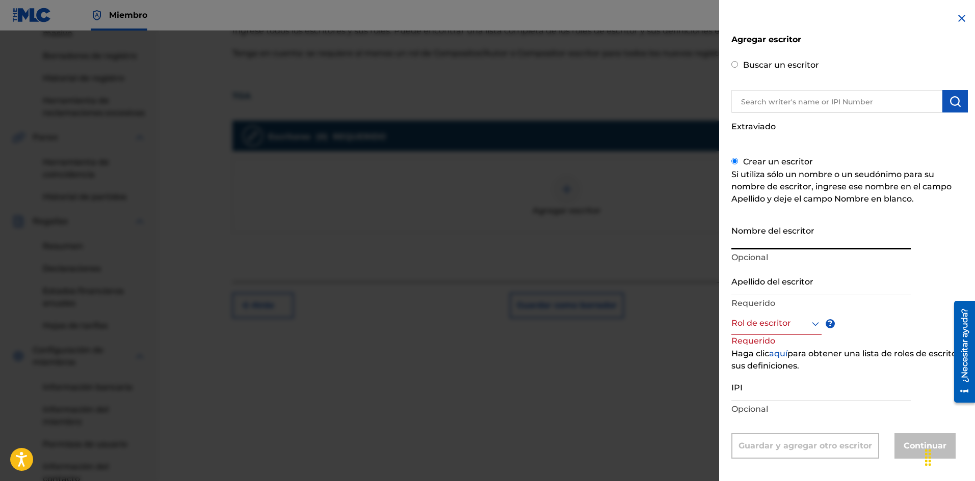
click at [773, 241] on input "Nombre del escritor" at bounding box center [820, 235] width 179 height 29
drag, startPoint x: 842, startPoint y: 244, endPoint x: 782, endPoint y: 247, distance: 60.7
click at [782, 247] on input "[PERSON_NAME] [PERSON_NAME]" at bounding box center [820, 235] width 179 height 29
type input "[PERSON_NAME]"
click at [754, 284] on input "Apellido del escritor" at bounding box center [820, 280] width 179 height 29
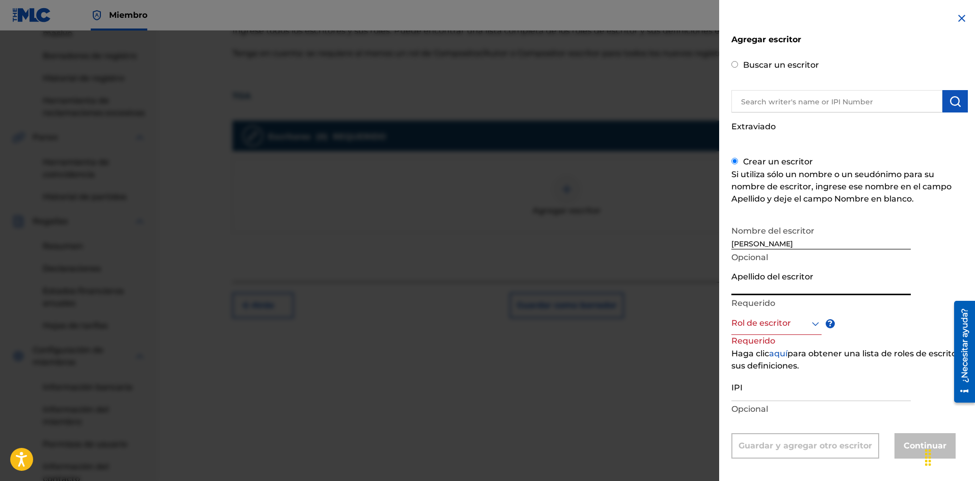
paste input "[PERSON_NAME]"
type input "[PERSON_NAME]"
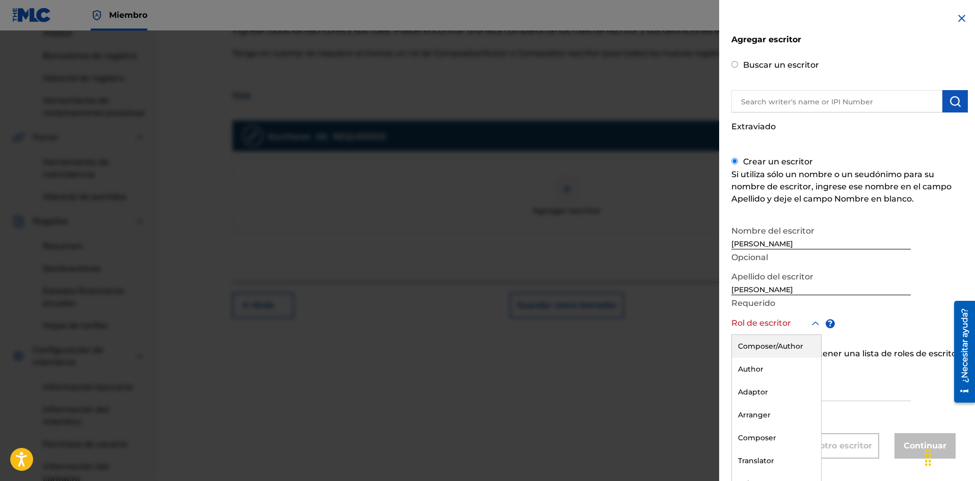
scroll to position [5, 0]
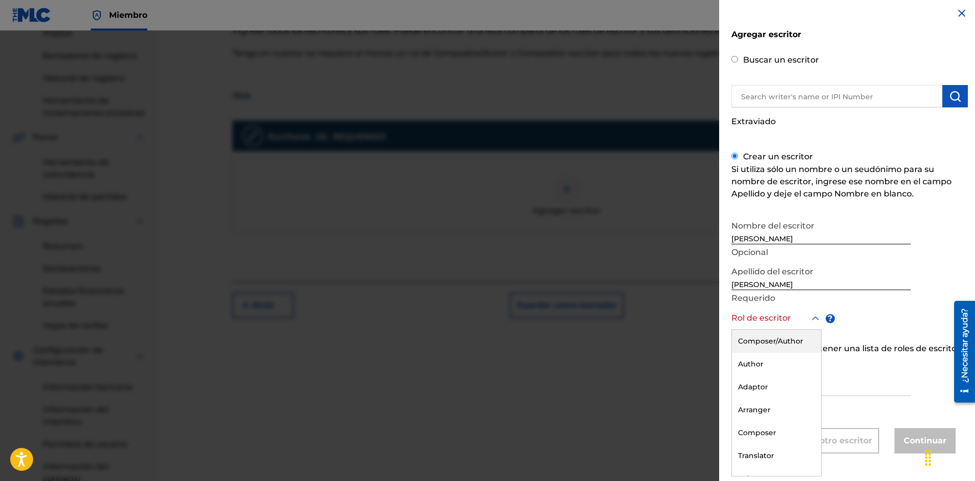
click at [751, 329] on div "Rol de escritor" at bounding box center [776, 318] width 90 height 23
click at [747, 360] on div "Autor" at bounding box center [776, 367] width 89 height 24
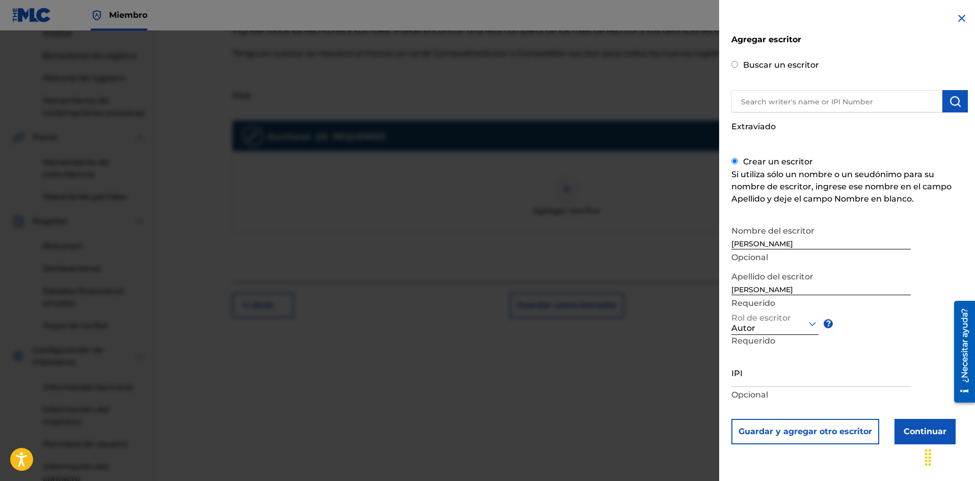
click at [750, 383] on input "IPI" at bounding box center [820, 372] width 179 height 29
paste input "[PERSON_NAME]"
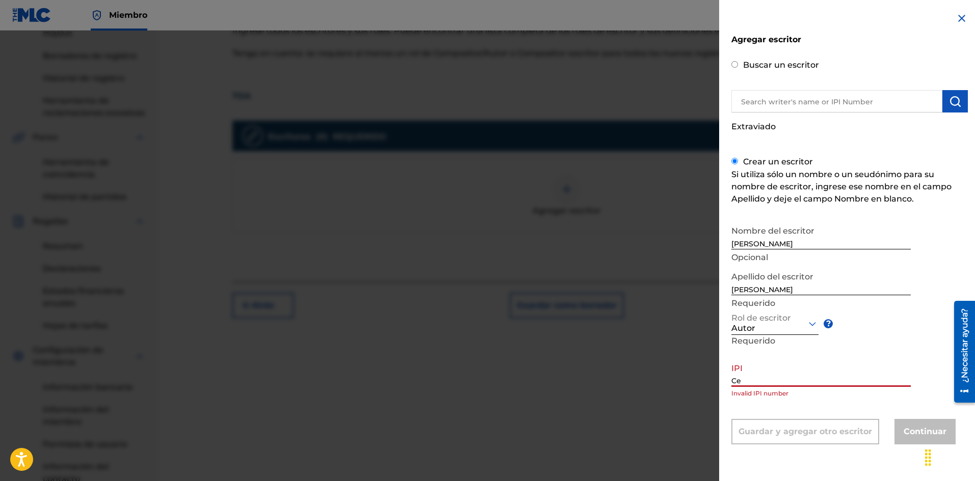
type input "C"
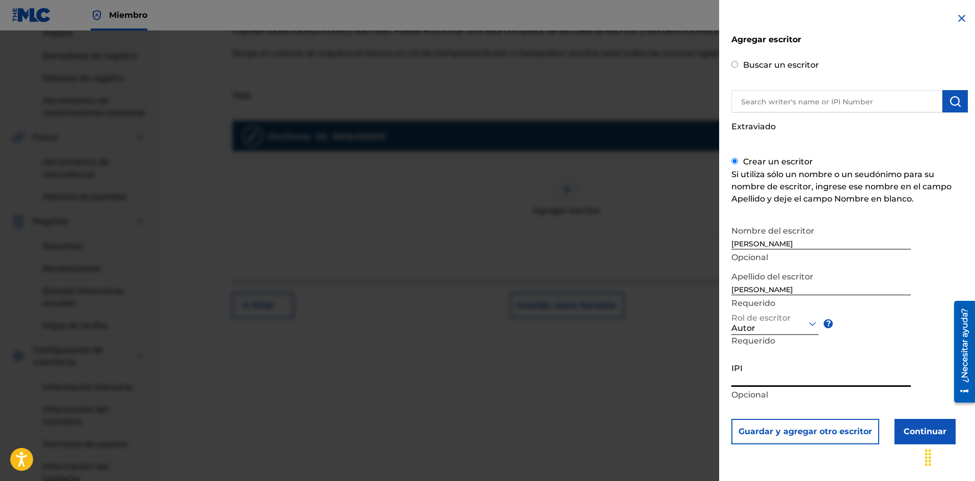
click at [738, 375] on input "IPI" at bounding box center [820, 372] width 179 height 29
paste input "01149566330"
type input "01149566330"
click at [816, 436] on font "Guardar y agregar otro escritor" at bounding box center [804, 432] width 133 height 10
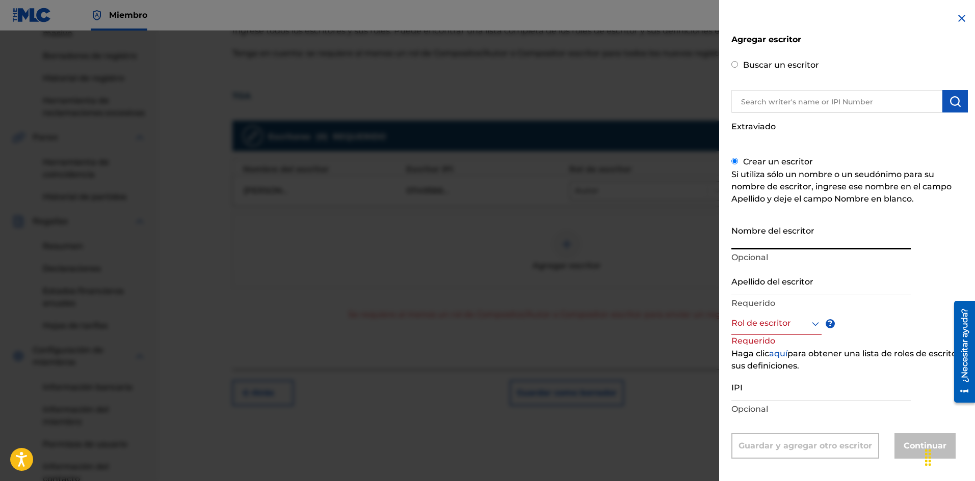
click at [790, 244] on input "Nombre del escritor" at bounding box center [820, 235] width 179 height 29
click at [793, 286] on input "Apellido del escritor" at bounding box center [820, 280] width 179 height 29
drag, startPoint x: 760, startPoint y: 240, endPoint x: 828, endPoint y: 248, distance: 69.2
click at [828, 248] on input "[PERSON_NAME]" at bounding box center [820, 235] width 179 height 29
type input "[PERSON_NAME]"
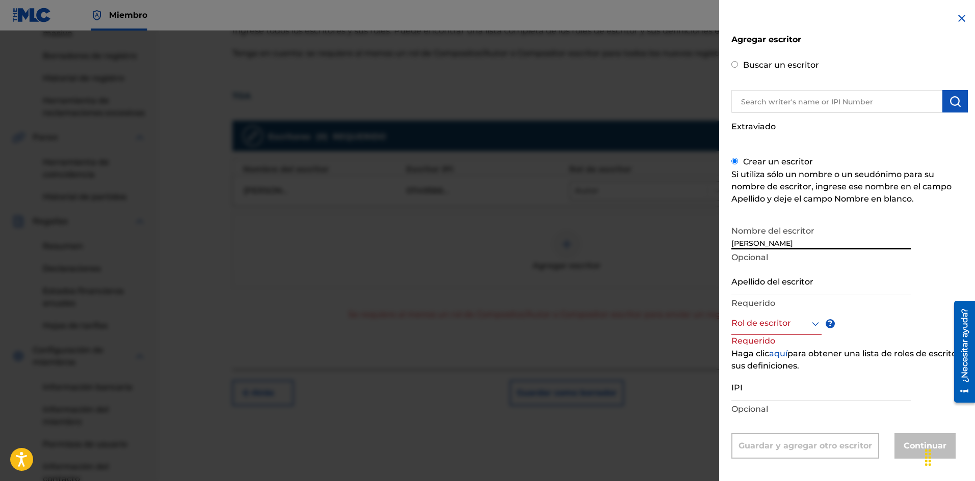
click at [774, 287] on input "Apellido del escritor" at bounding box center [820, 280] width 179 height 29
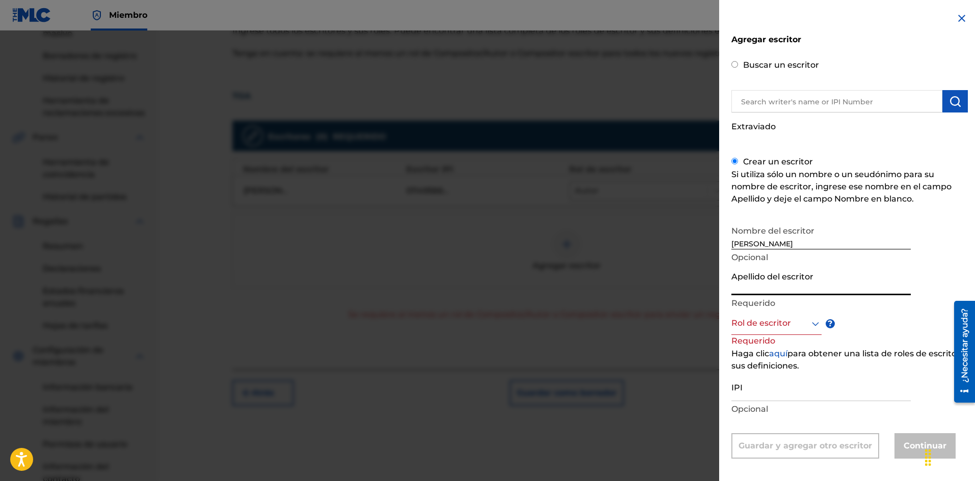
paste input "[PERSON_NAME]"
type input "[PERSON_NAME]"
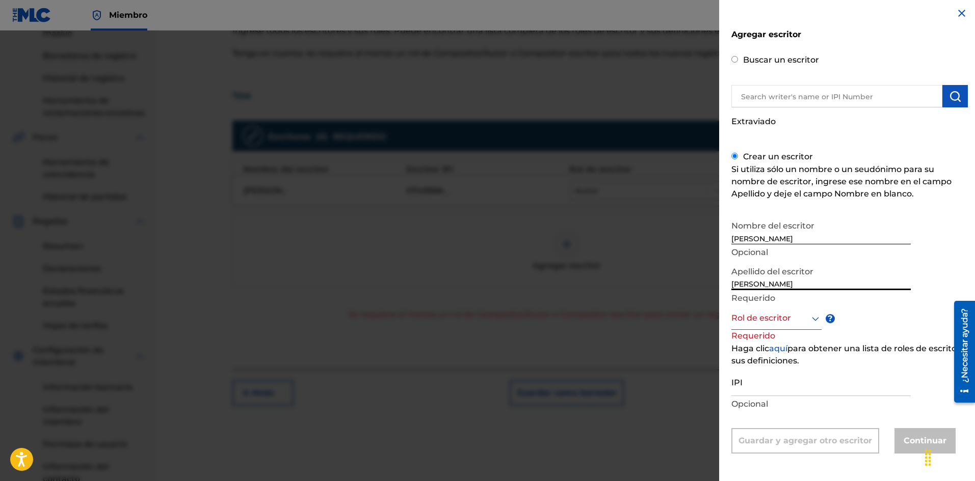
click at [758, 323] on div at bounding box center [776, 318] width 90 height 13
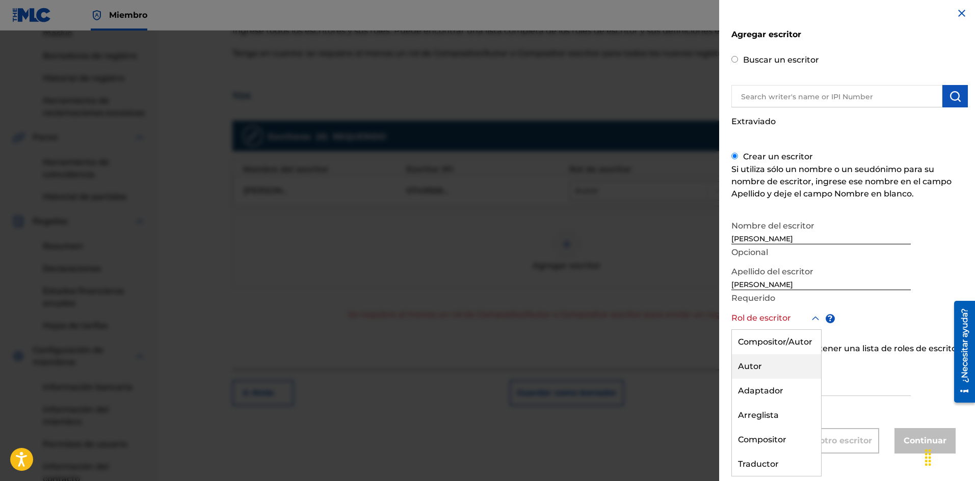
click at [746, 366] on font "Autor" at bounding box center [750, 367] width 24 height 10
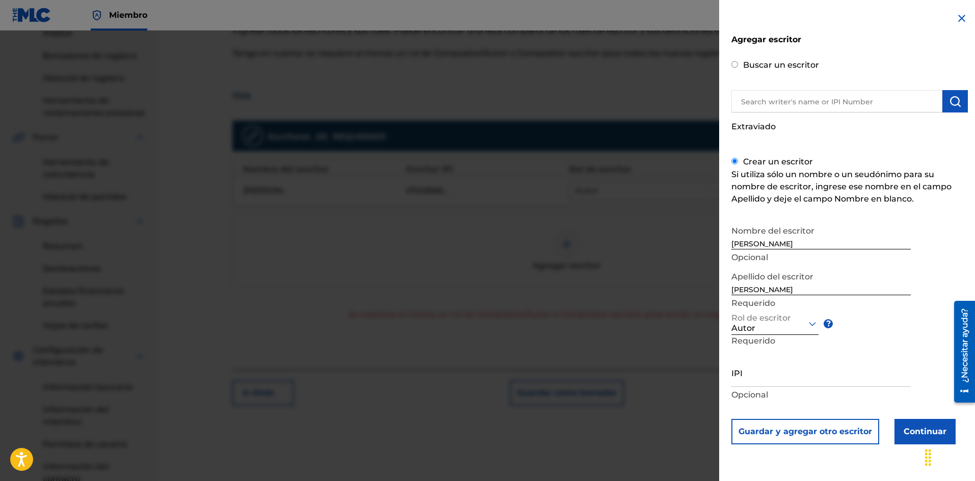
click at [913, 424] on button "Continuar" at bounding box center [924, 431] width 61 height 25
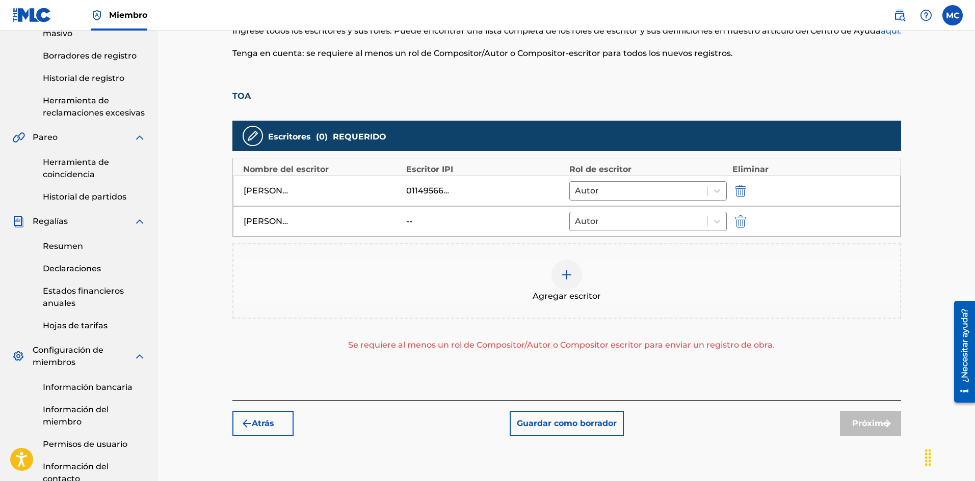
click at [570, 266] on div at bounding box center [566, 275] width 31 height 31
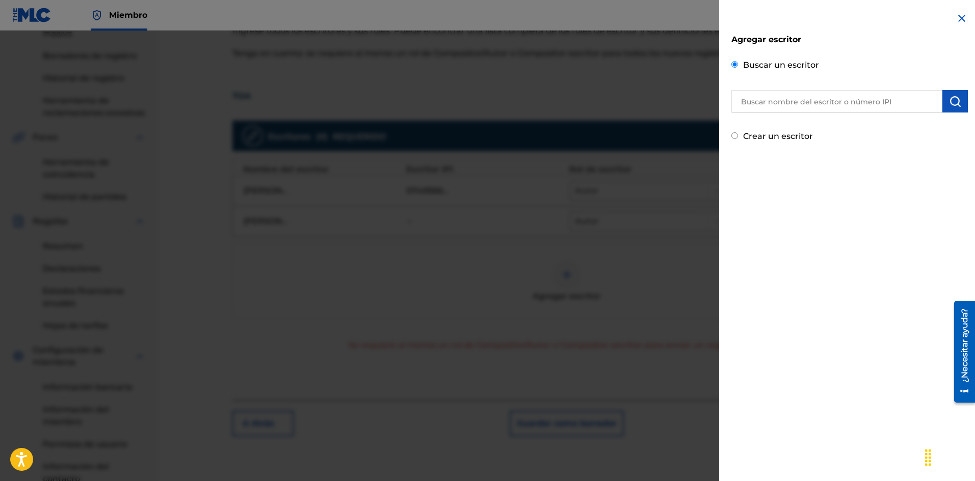
click at [784, 137] on font "Crear un escritor" at bounding box center [778, 136] width 70 height 10
radio input "true"
click at [738, 137] on input "Crear un escritor" at bounding box center [734, 135] width 7 height 7
radio input "false"
radio input "true"
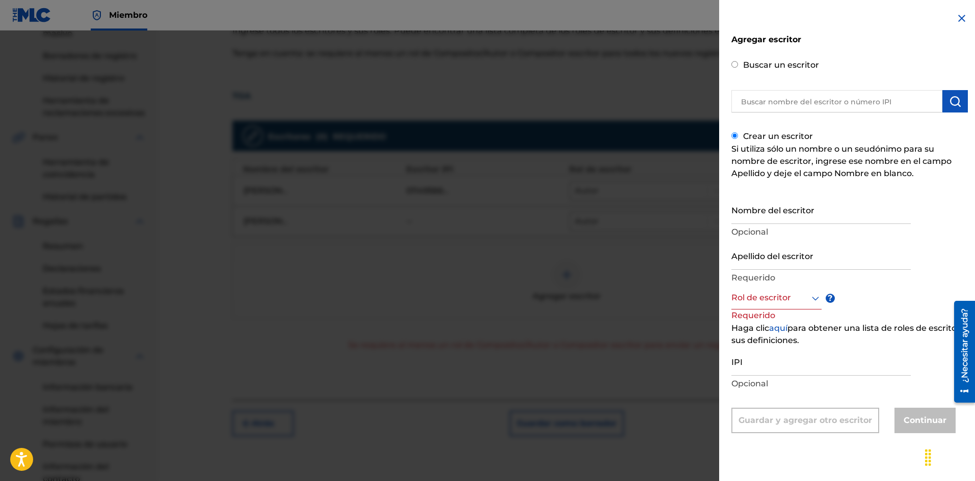
click at [785, 213] on input "Nombre del escritor" at bounding box center [820, 209] width 179 height 29
click at [774, 215] on input "Nombre del escritor" at bounding box center [820, 209] width 179 height 29
paste input "[PERSON_NAME]"
click at [791, 220] on input "[PERSON_NAME]" at bounding box center [820, 209] width 179 height 29
click at [785, 220] on input "[PERSON_NAME]" at bounding box center [820, 209] width 179 height 29
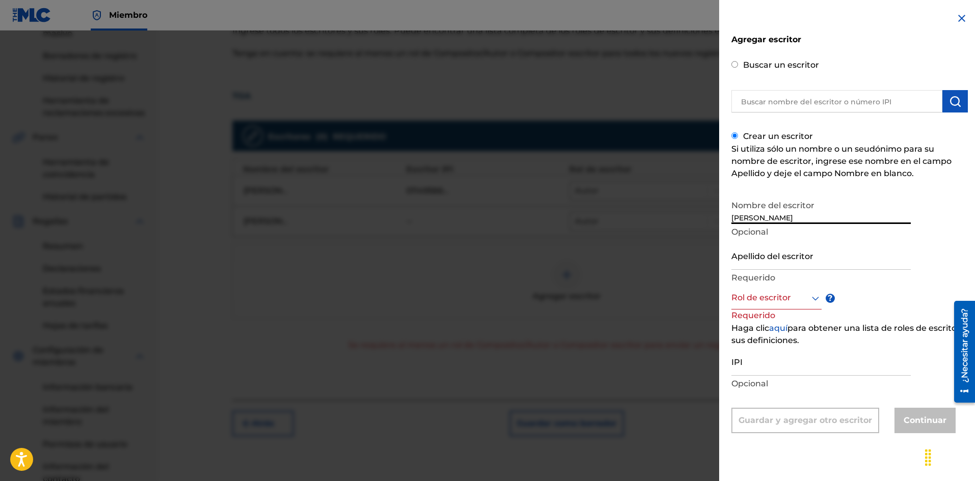
drag, startPoint x: 786, startPoint y: 219, endPoint x: 865, endPoint y: 218, distance: 78.5
click at [865, 218] on input "[PERSON_NAME]" at bounding box center [820, 209] width 179 height 29
click at [786, 266] on input "Apellido del escritor" at bounding box center [820, 255] width 179 height 29
drag, startPoint x: 790, startPoint y: 218, endPoint x: 864, endPoint y: 216, distance: 73.4
click at [864, 216] on input "[PERSON_NAME]" at bounding box center [820, 209] width 179 height 29
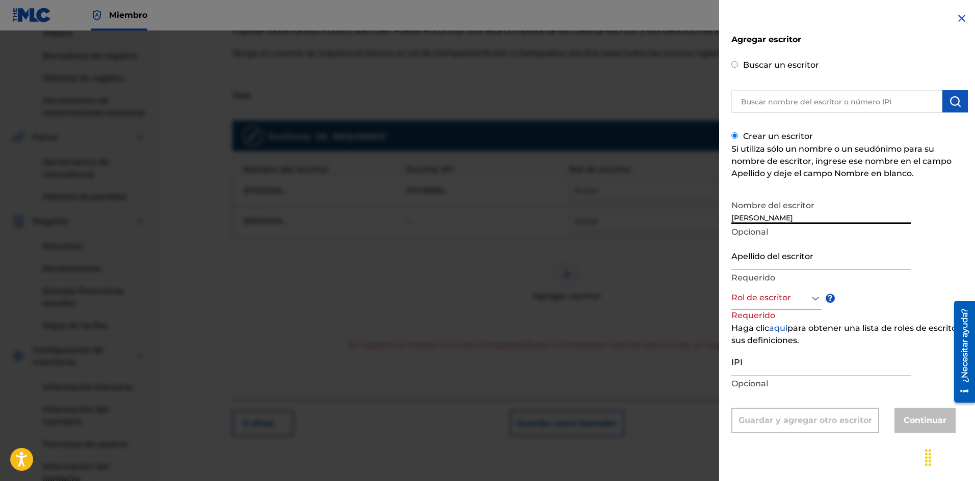
type input "[PERSON_NAME]"
click at [790, 259] on input "Apellido del escritor" at bounding box center [820, 255] width 179 height 29
paste input "[PERSON_NAME]"
type input "[PERSON_NAME]"
click at [768, 309] on div "Rol de escritor" at bounding box center [776, 298] width 90 height 23
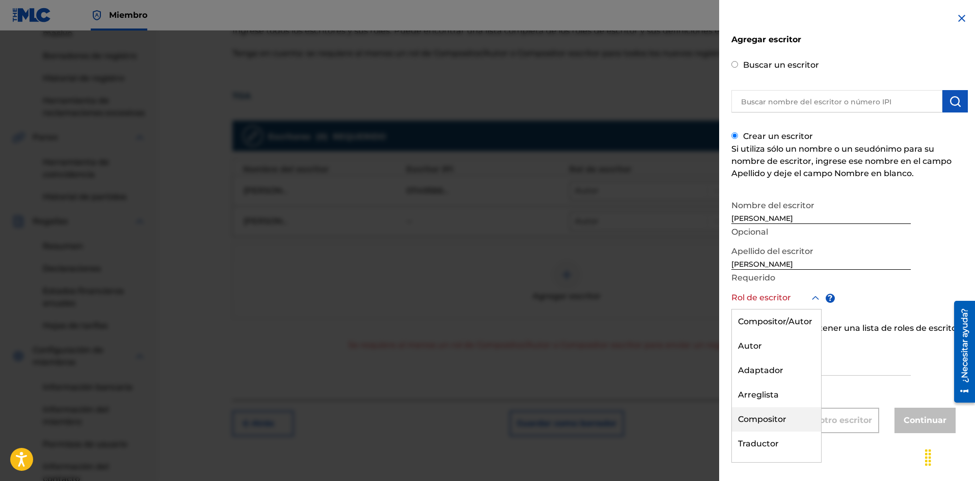
click at [787, 421] on div "Compositor" at bounding box center [776, 420] width 89 height 24
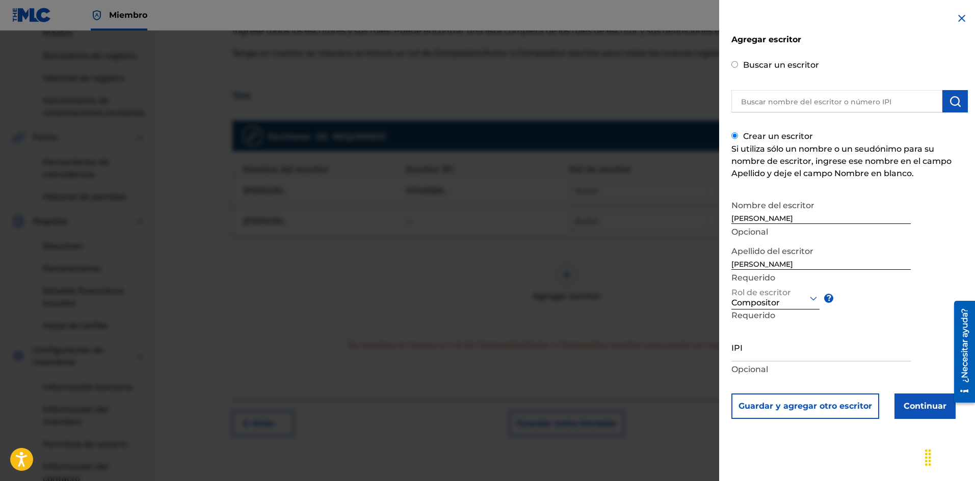
click at [938, 407] on font "Continuar" at bounding box center [924, 406] width 43 height 10
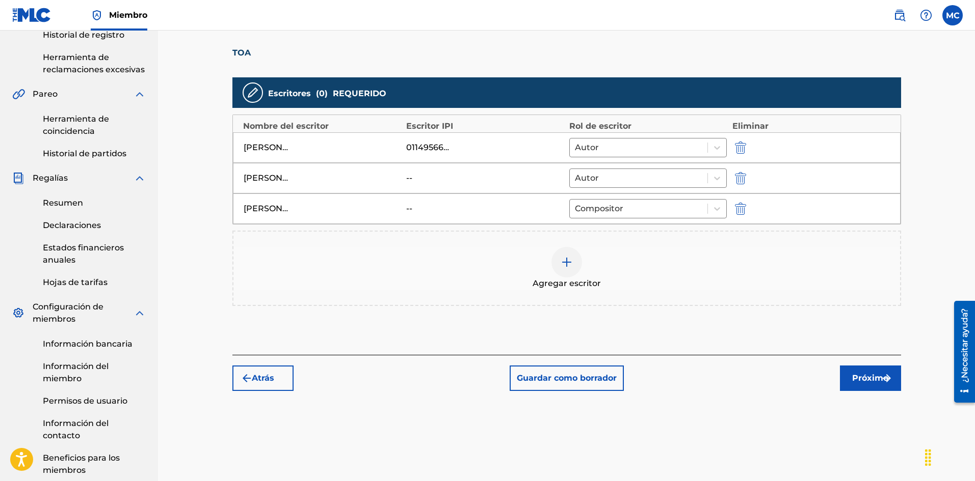
scroll to position [243, 0]
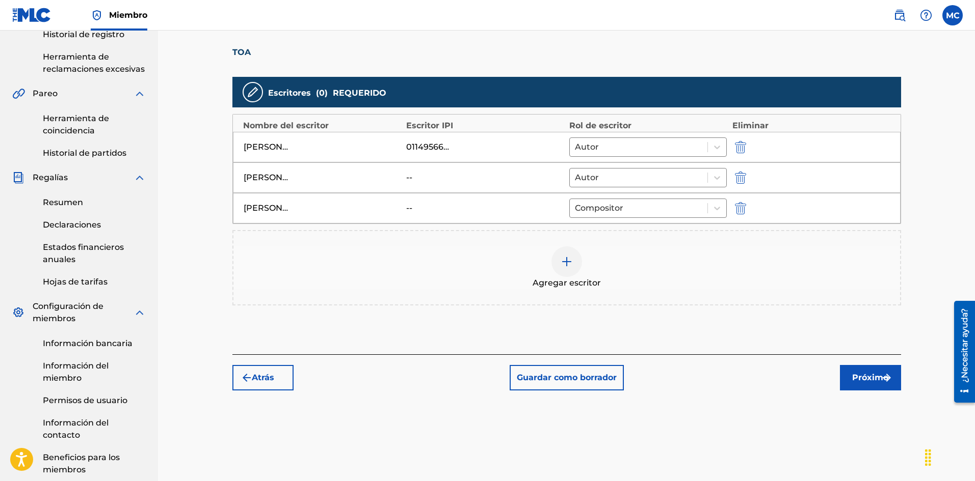
click at [873, 375] on font "Próximo" at bounding box center [870, 378] width 36 height 10
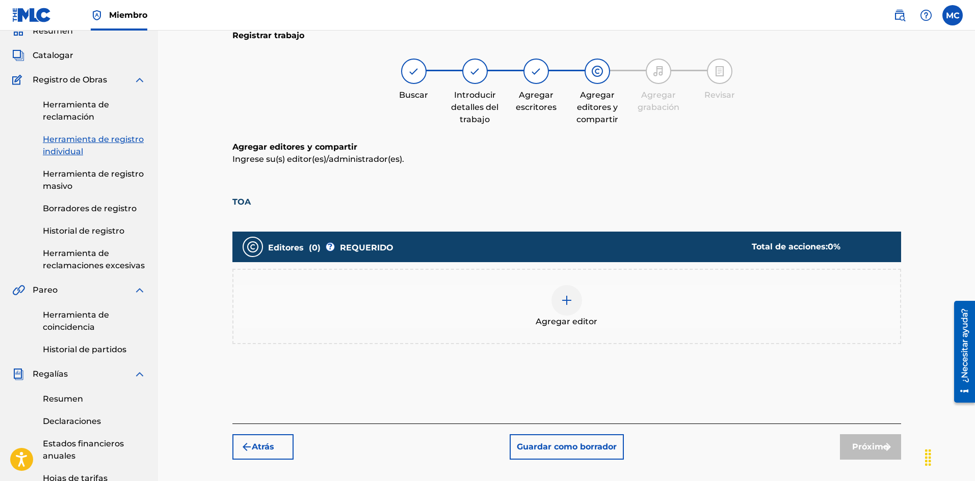
scroll to position [148, 0]
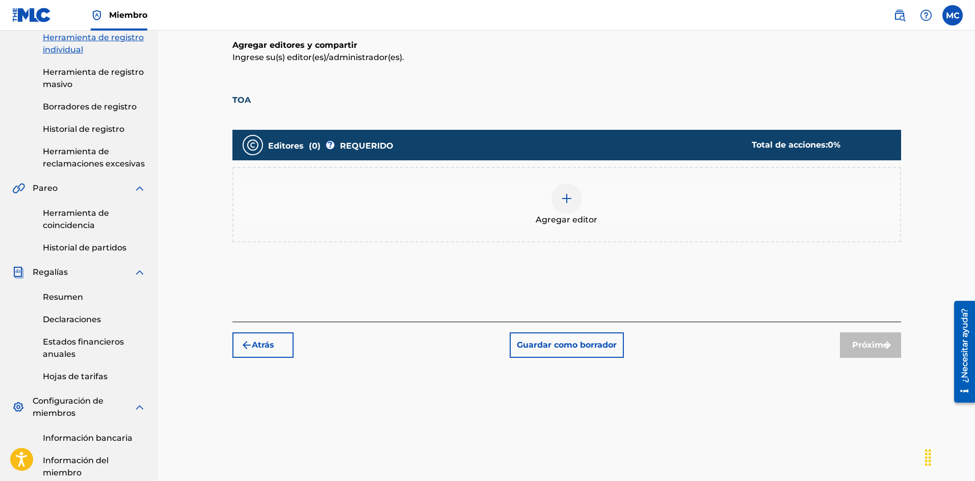
click at [568, 207] on div at bounding box center [566, 198] width 31 height 31
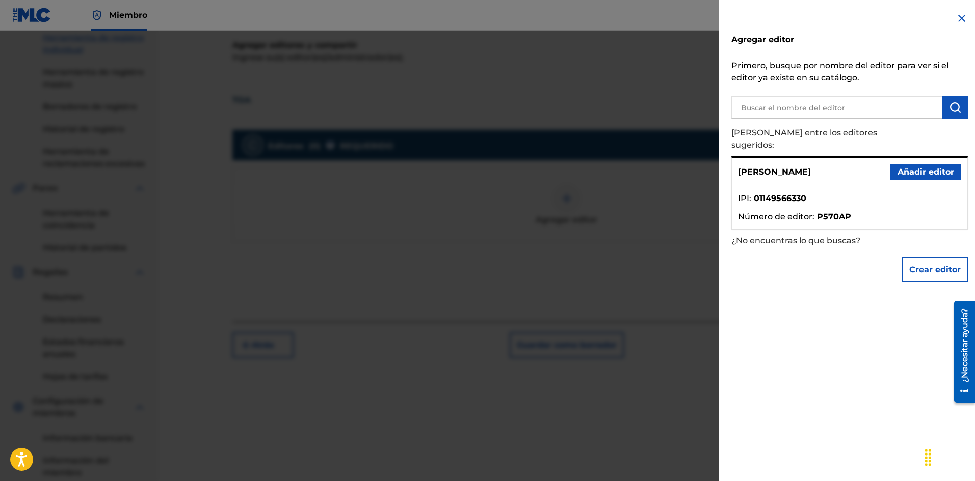
click at [918, 167] on font "Añadir editor" at bounding box center [925, 172] width 57 height 10
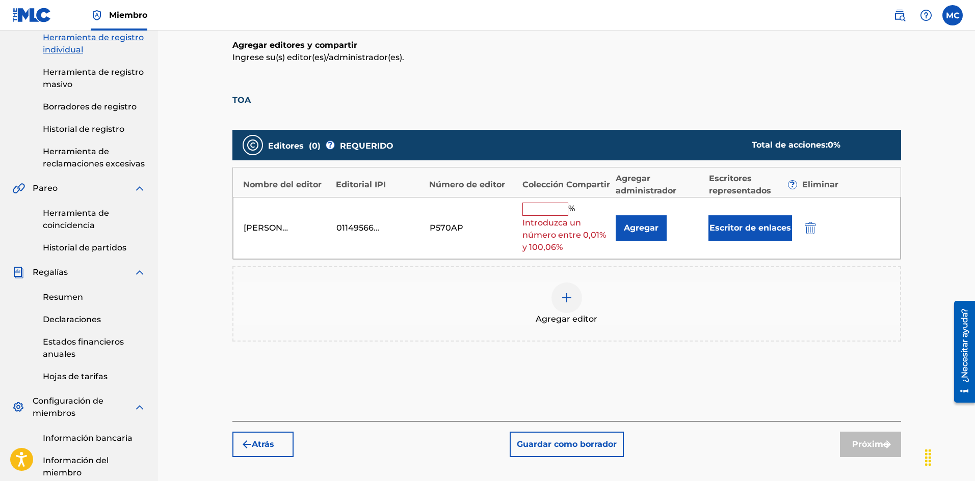
click at [568, 296] on img at bounding box center [566, 298] width 12 height 12
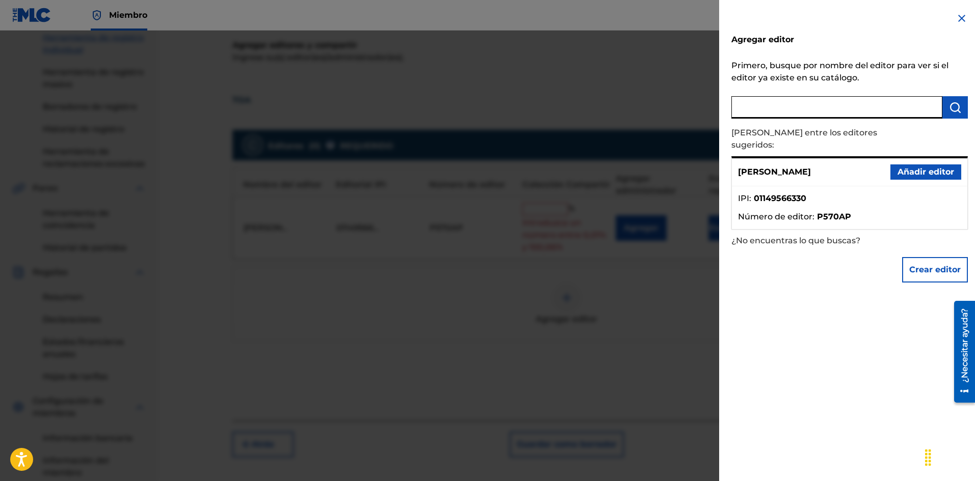
click at [832, 110] on input "text" at bounding box center [836, 107] width 211 height 22
click at [930, 264] on font "Crear editor" at bounding box center [934, 270] width 51 height 12
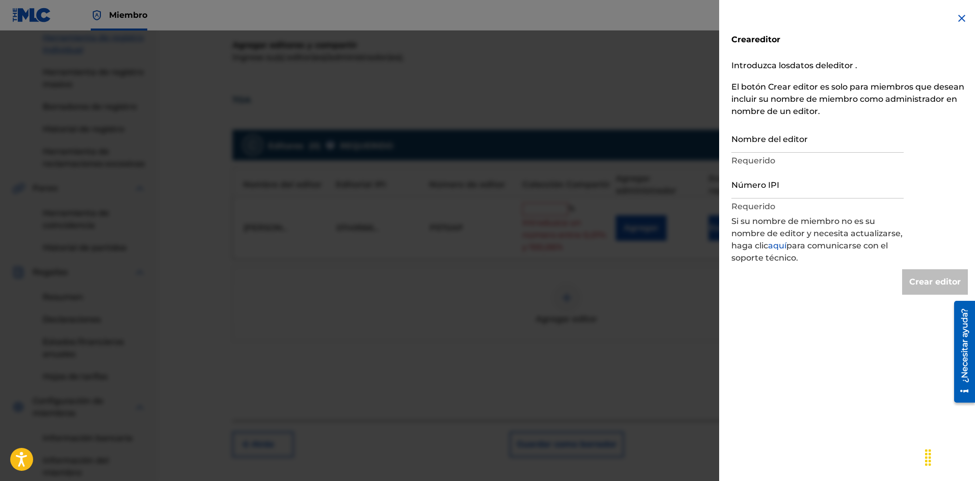
click at [797, 139] on input "Nombre del editor" at bounding box center [817, 138] width 172 height 29
type input "n"
type input "Create Publisher"
click at [955, 19] on img at bounding box center [961, 18] width 12 height 12
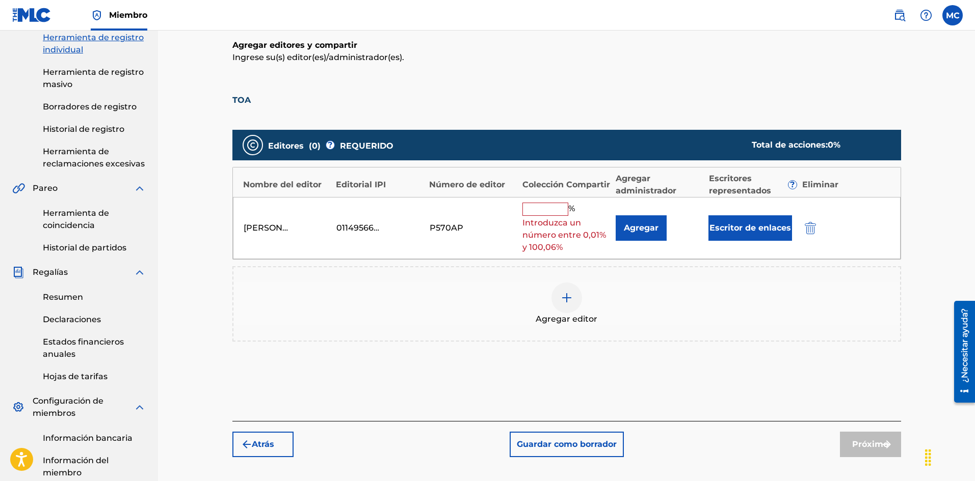
click at [561, 297] on img at bounding box center [566, 298] width 12 height 12
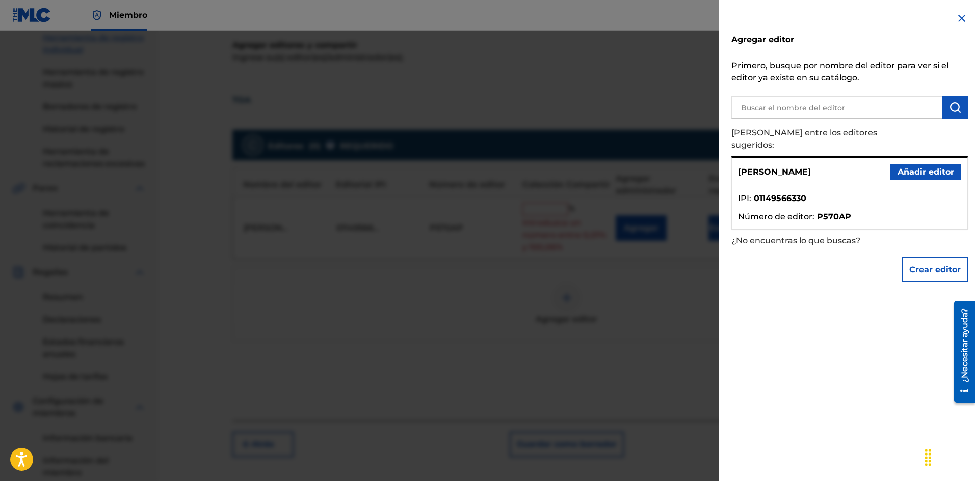
click at [934, 265] on font "Crear editor" at bounding box center [934, 270] width 51 height 10
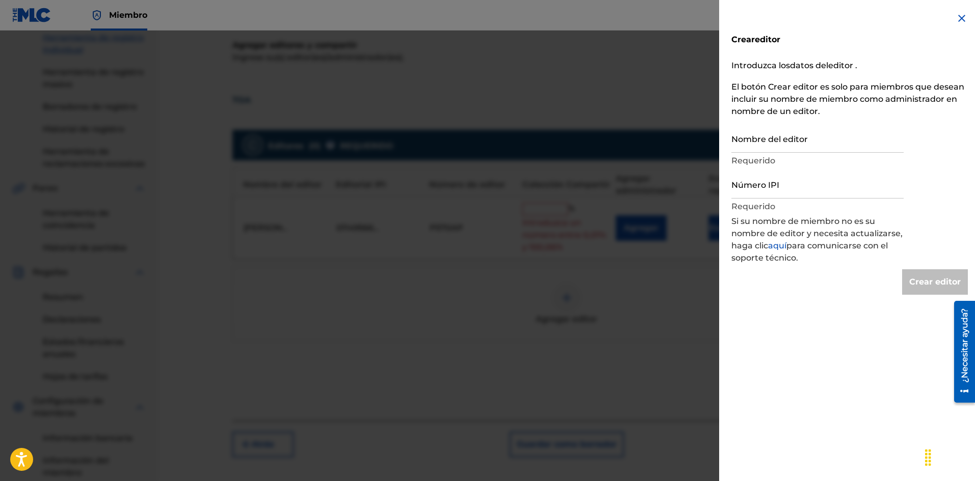
click at [477, 293] on div at bounding box center [487, 271] width 975 height 481
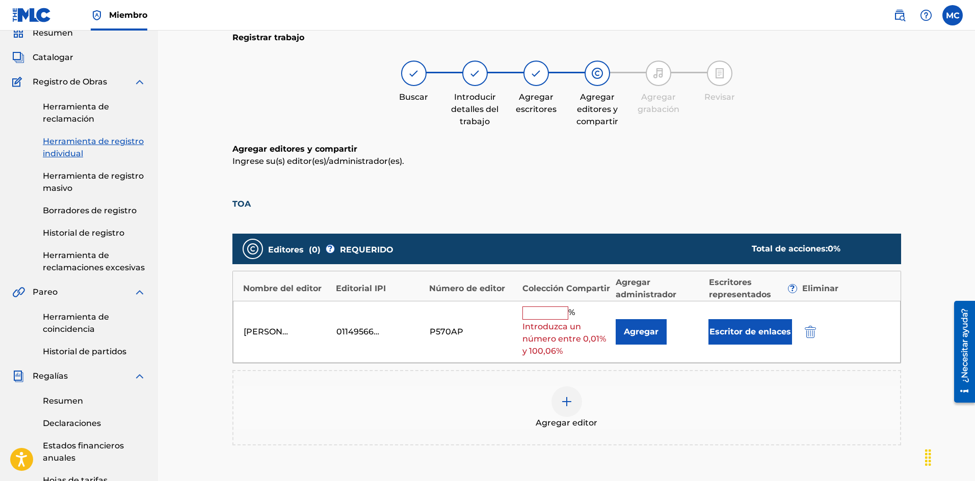
scroll to position [0, 0]
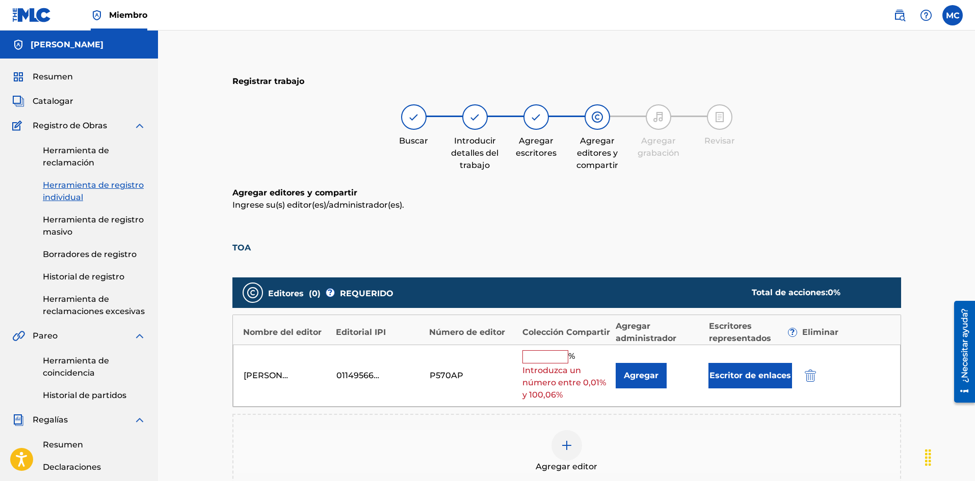
click at [554, 358] on input "text" at bounding box center [545, 357] width 46 height 13
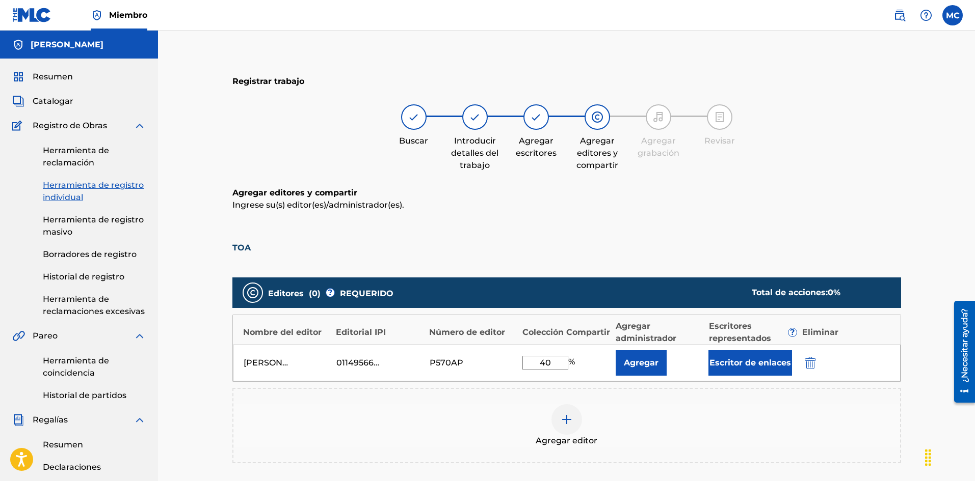
type input "40"
click at [510, 412] on div "Agregar editor" at bounding box center [566, 426] width 666 height 43
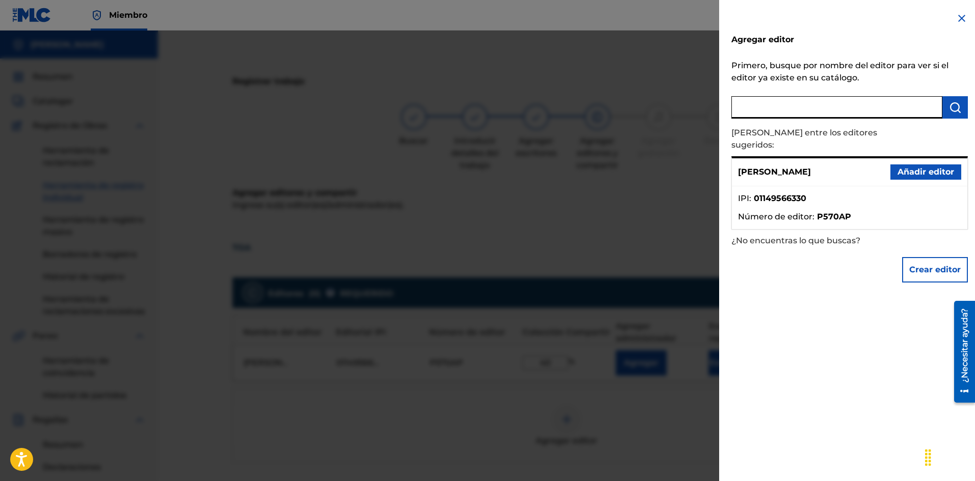
click at [882, 106] on input "text" at bounding box center [836, 107] width 211 height 22
type input "[PERSON_NAME]"
click at [927, 109] on img at bounding box center [930, 108] width 12 height 12
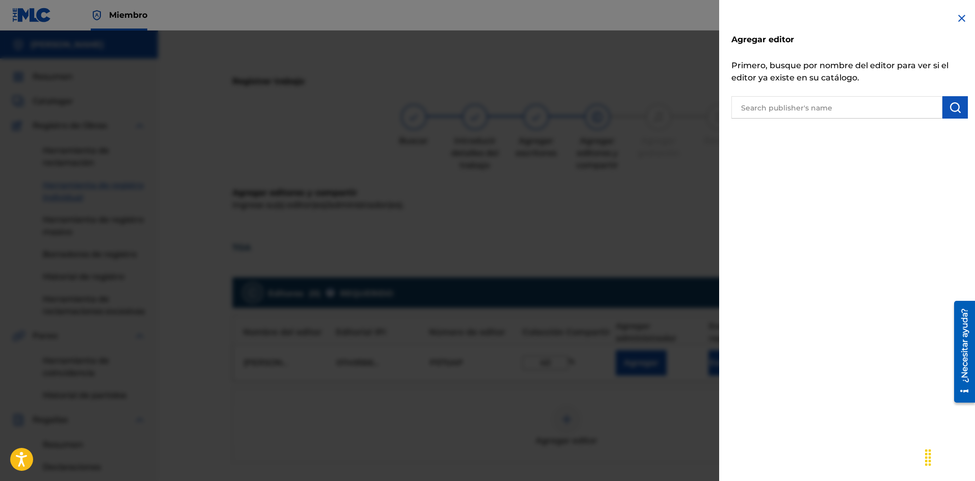
click at [897, 107] on input "text" at bounding box center [836, 107] width 211 height 22
click at [961, 15] on img at bounding box center [961, 18] width 12 height 12
